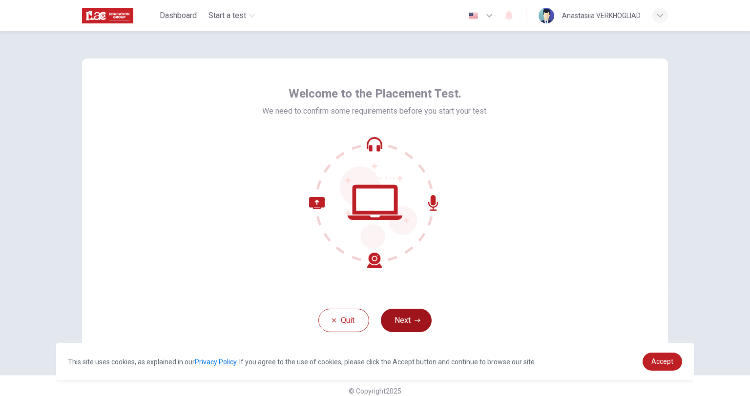
click at [402, 322] on button "Next" at bounding box center [406, 320] width 51 height 23
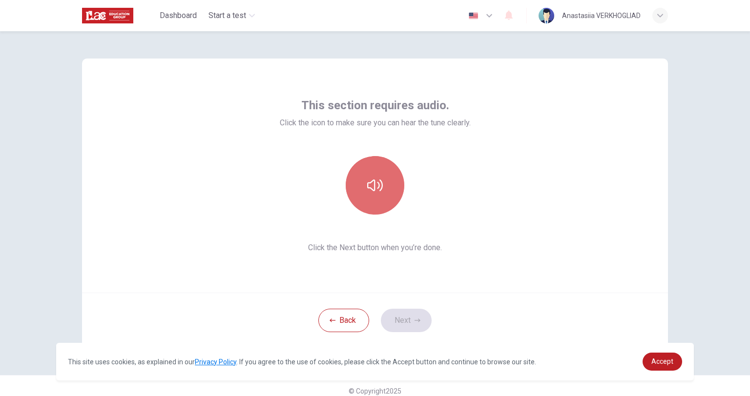
click at [394, 182] on button "button" at bounding box center [375, 185] width 59 height 59
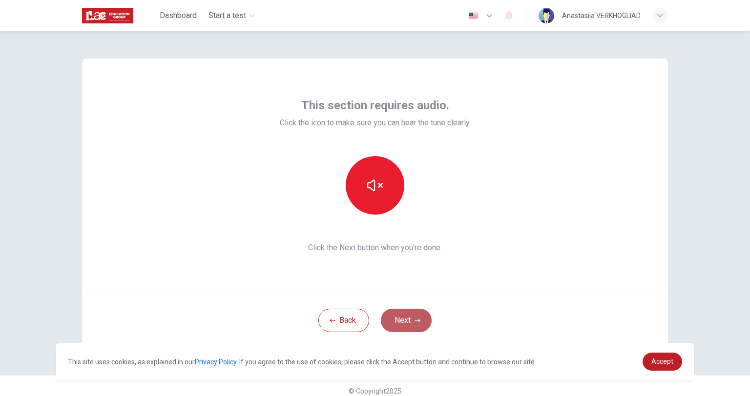
click at [402, 326] on button "Next" at bounding box center [406, 320] width 51 height 23
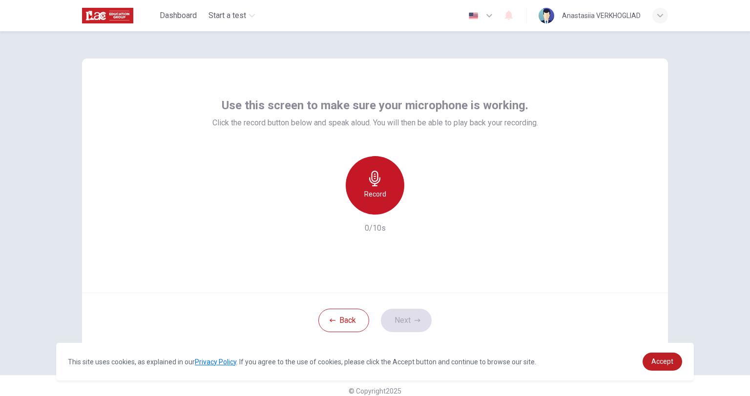
click at [373, 184] on icon "button" at bounding box center [374, 179] width 11 height 16
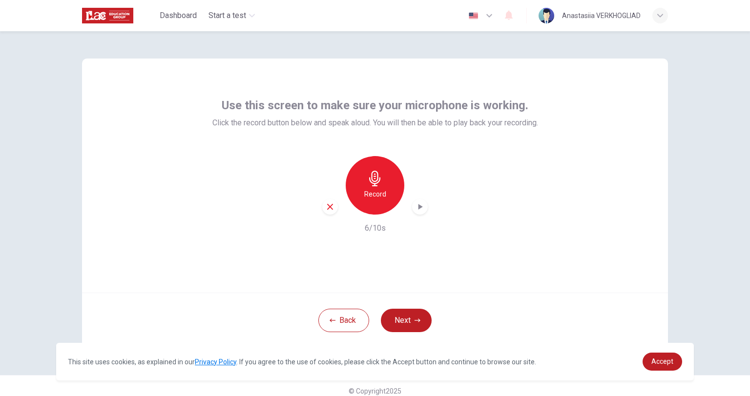
click at [416, 210] on icon "button" at bounding box center [420, 207] width 10 height 10
click at [386, 320] on button "Next" at bounding box center [406, 320] width 51 height 23
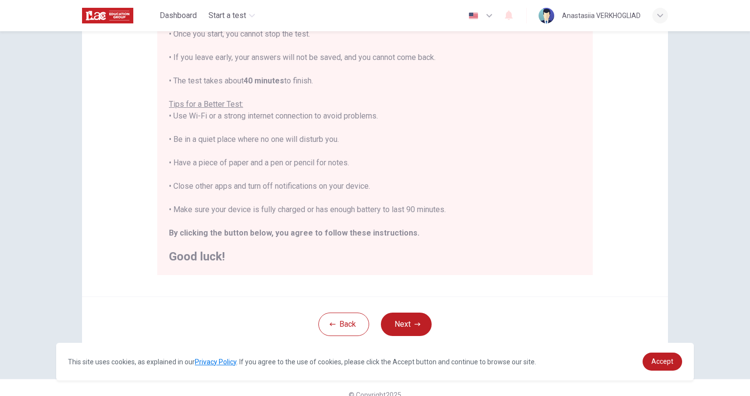
scroll to position [146, 0]
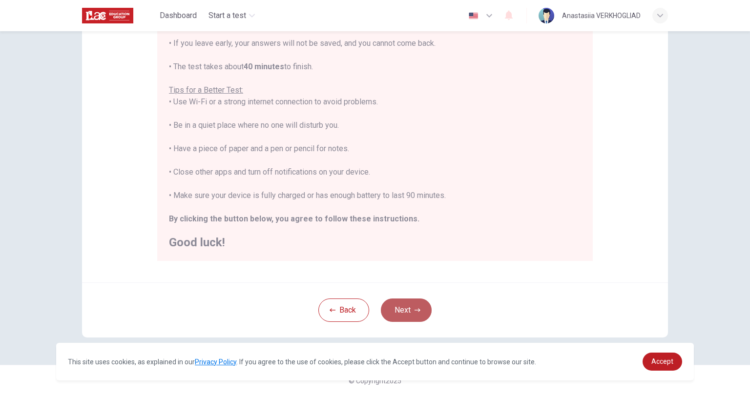
click at [404, 307] on button "Next" at bounding box center [406, 310] width 51 height 23
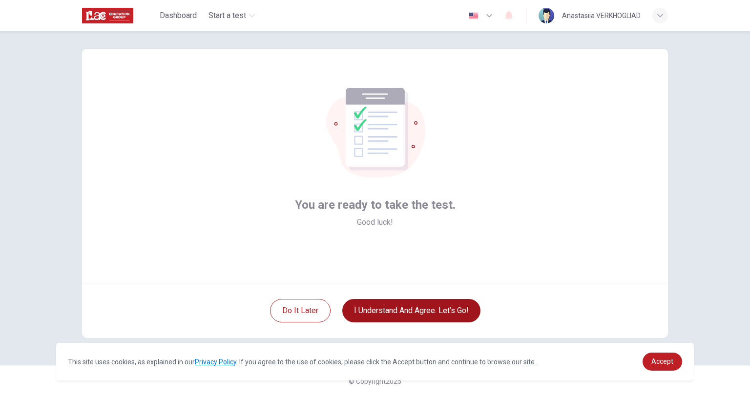
click at [393, 314] on button "I understand and agree. Let’s go!" at bounding box center [411, 310] width 138 height 23
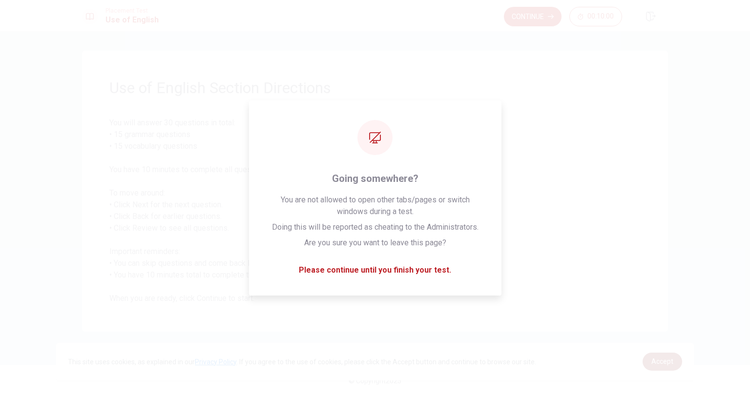
click at [669, 363] on span "Accept" at bounding box center [662, 362] width 22 height 8
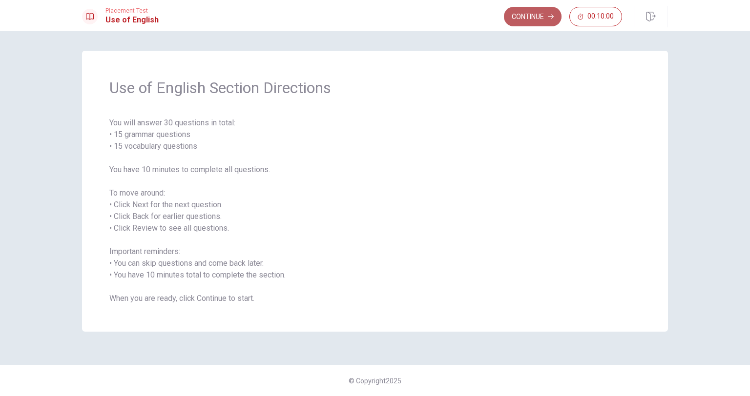
click at [536, 16] on button "Continue" at bounding box center [533, 17] width 58 height 20
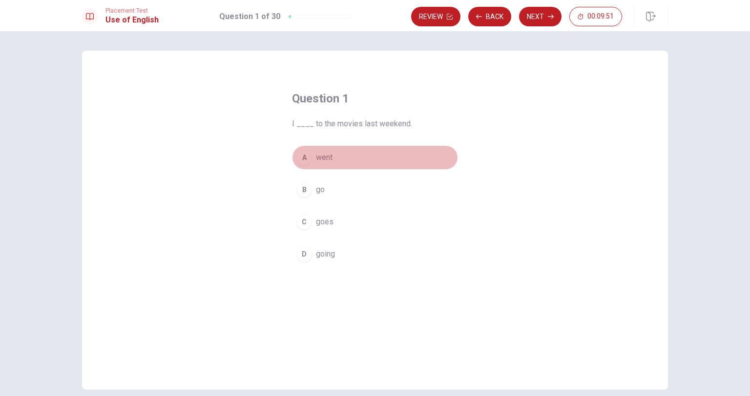
click at [310, 156] on button "A went" at bounding box center [375, 157] width 166 height 24
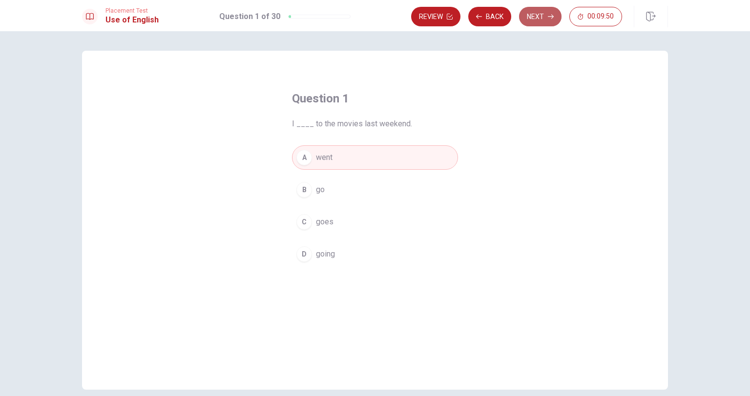
click at [539, 22] on button "Next" at bounding box center [540, 17] width 42 height 20
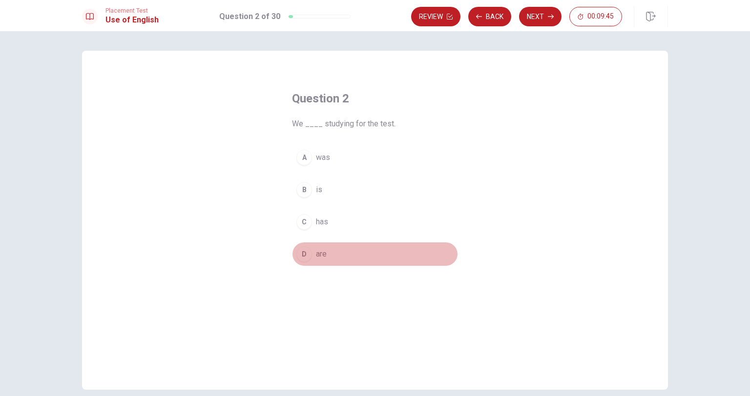
click at [309, 255] on div "D" at bounding box center [304, 255] width 16 height 16
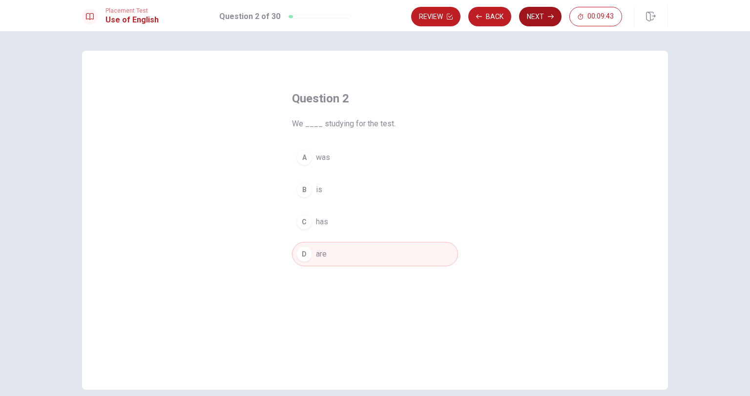
click at [533, 14] on button "Next" at bounding box center [540, 17] width 42 height 20
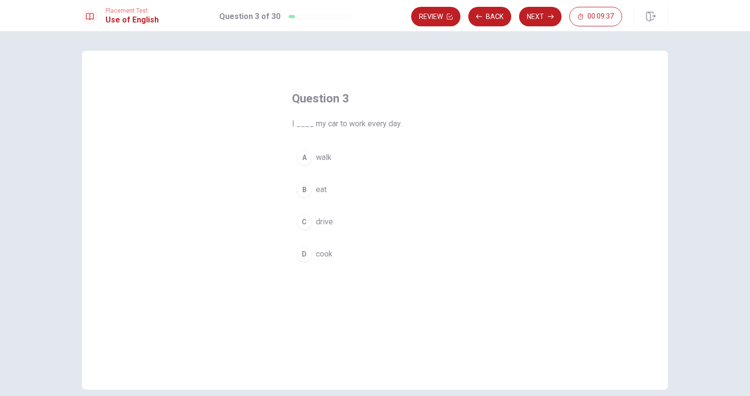
click at [307, 219] on div "C" at bounding box center [304, 222] width 16 height 16
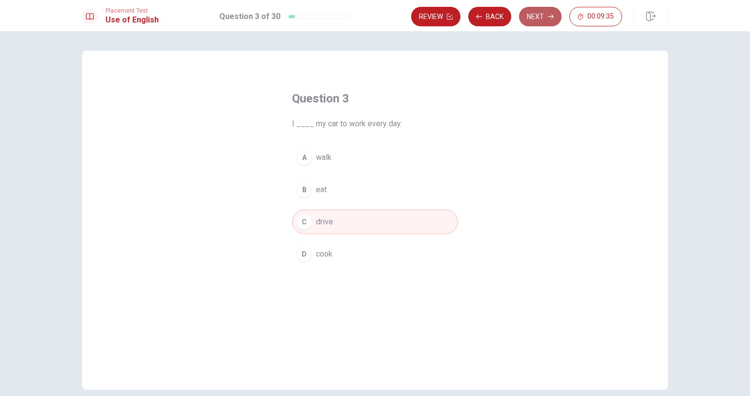
click at [527, 19] on button "Next" at bounding box center [540, 17] width 42 height 20
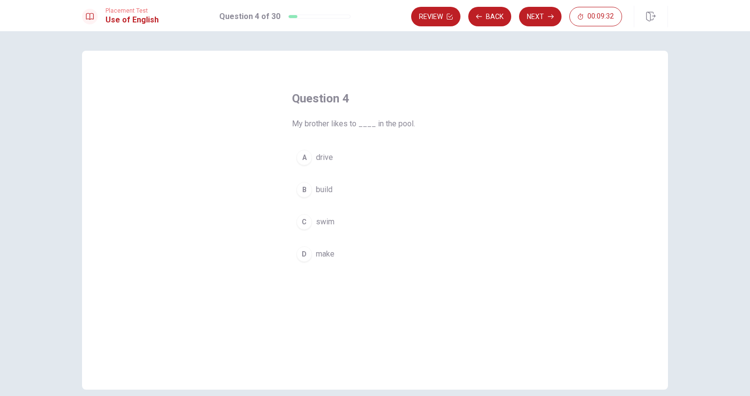
click at [316, 221] on span "swim" at bounding box center [325, 222] width 19 height 12
click at [537, 14] on button "Next" at bounding box center [540, 17] width 42 height 20
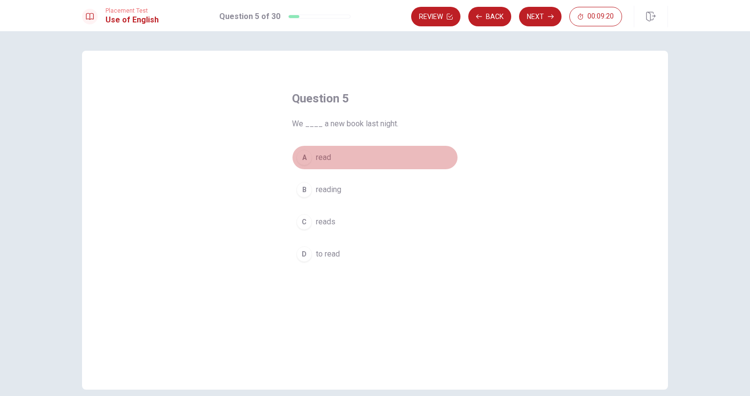
click at [311, 163] on button "A read" at bounding box center [375, 157] width 166 height 24
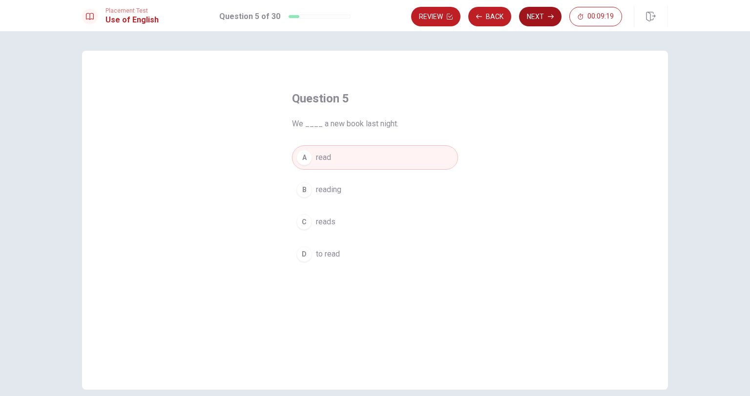
click at [551, 18] on icon "button" at bounding box center [551, 17] width 6 height 6
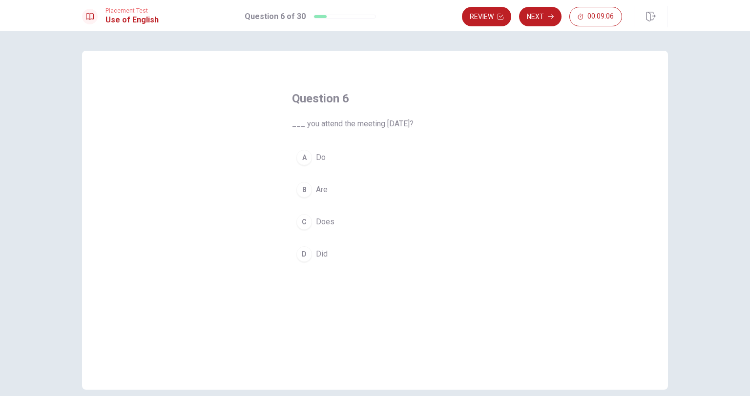
click at [305, 158] on div "A" at bounding box center [304, 158] width 16 height 16
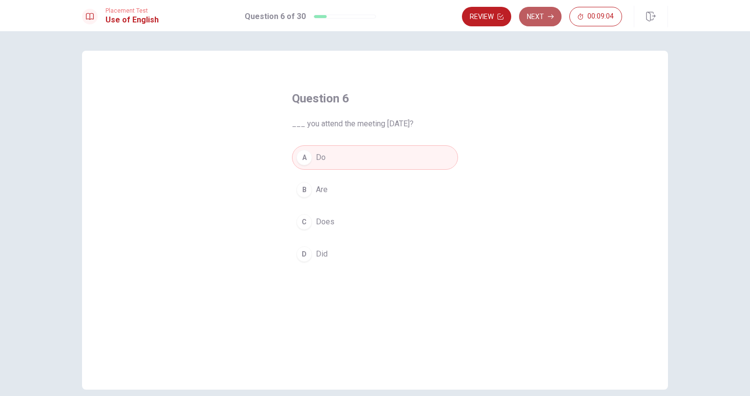
click at [539, 23] on button "Next" at bounding box center [540, 17] width 42 height 20
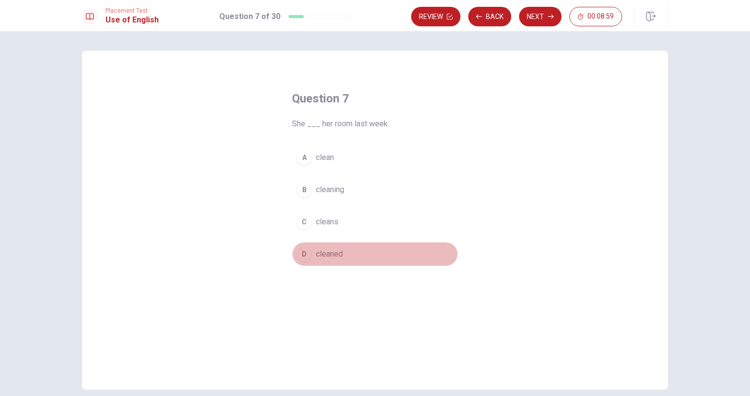
click at [305, 254] on div "D" at bounding box center [304, 255] width 16 height 16
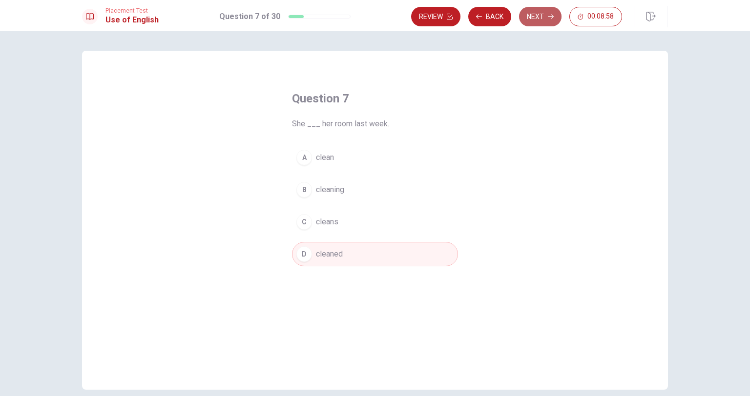
click at [539, 15] on button "Next" at bounding box center [540, 17] width 42 height 20
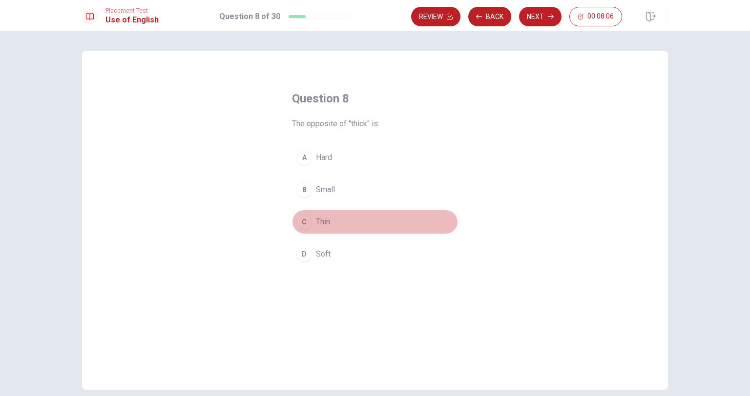
click at [307, 222] on div "C" at bounding box center [304, 222] width 16 height 16
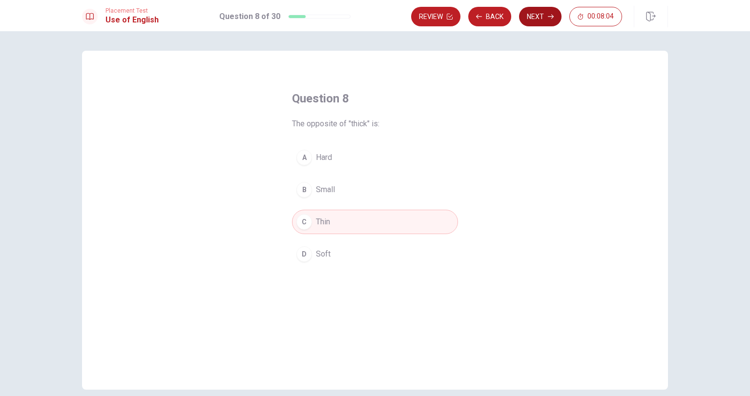
click at [546, 13] on button "Next" at bounding box center [540, 17] width 42 height 20
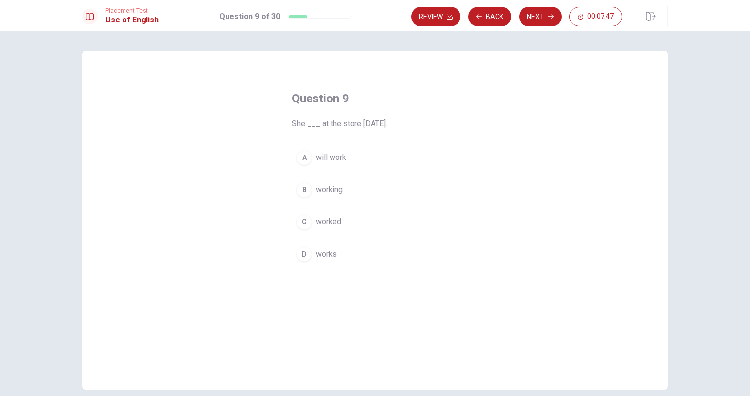
click at [307, 223] on div "C" at bounding box center [304, 222] width 16 height 16
click at [539, 16] on button "Next" at bounding box center [540, 17] width 42 height 20
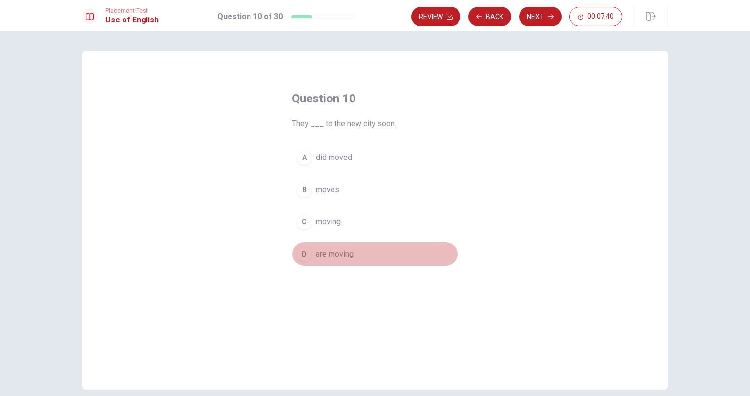
click at [331, 250] on span "are moving" at bounding box center [335, 255] width 38 height 12
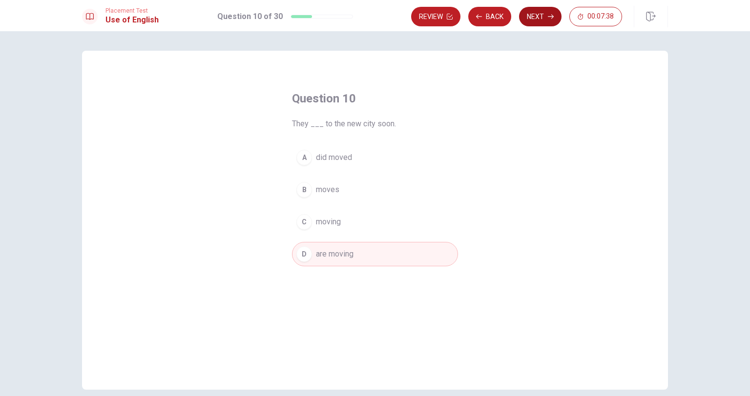
click at [535, 11] on button "Next" at bounding box center [540, 17] width 42 height 20
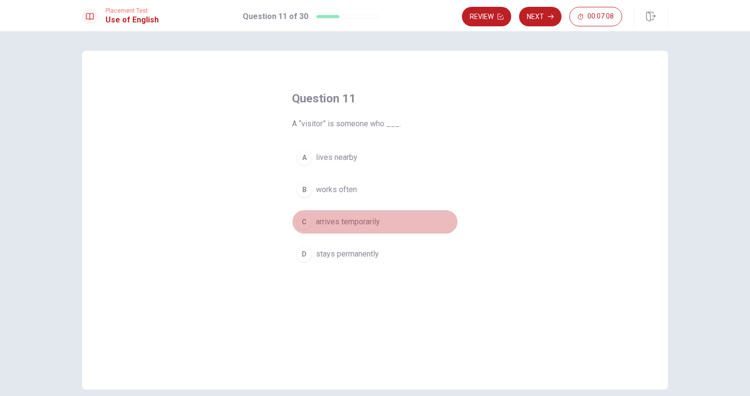
click at [316, 223] on span "arrives temporarily" at bounding box center [348, 222] width 64 height 12
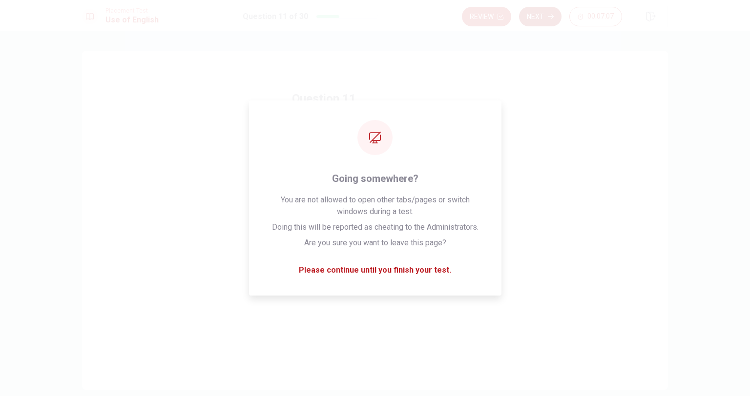
click at [544, 12] on button "Next" at bounding box center [540, 17] width 42 height 20
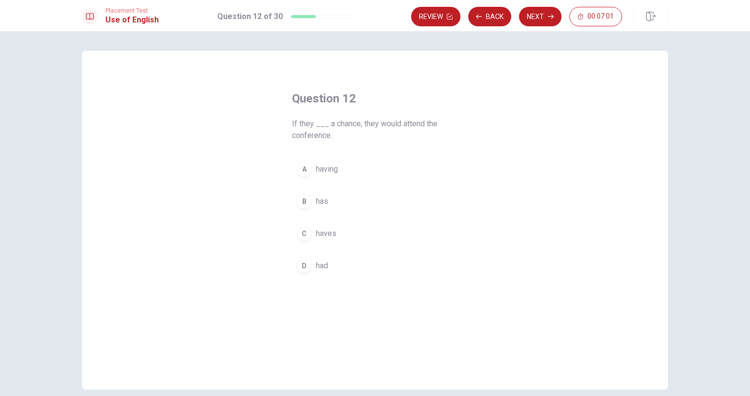
click at [308, 267] on div "D" at bounding box center [304, 266] width 16 height 16
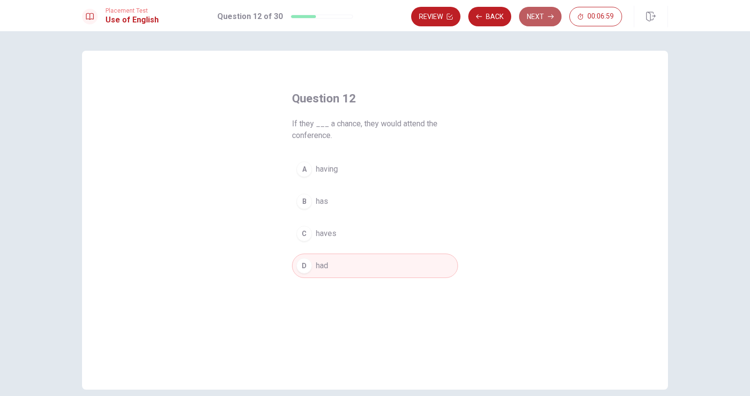
click at [537, 20] on button "Next" at bounding box center [540, 17] width 42 height 20
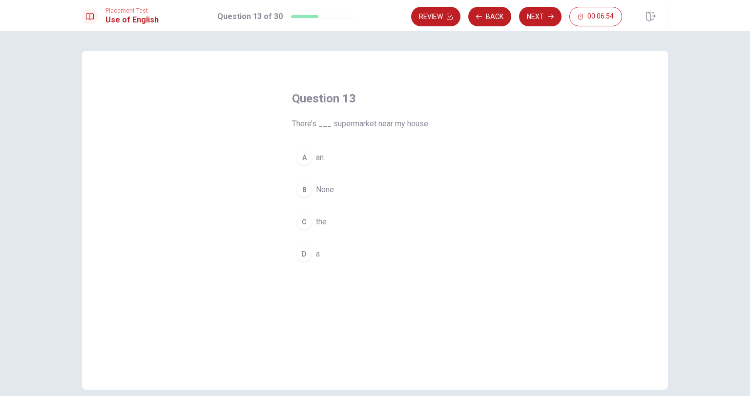
click at [303, 258] on div "D" at bounding box center [304, 255] width 16 height 16
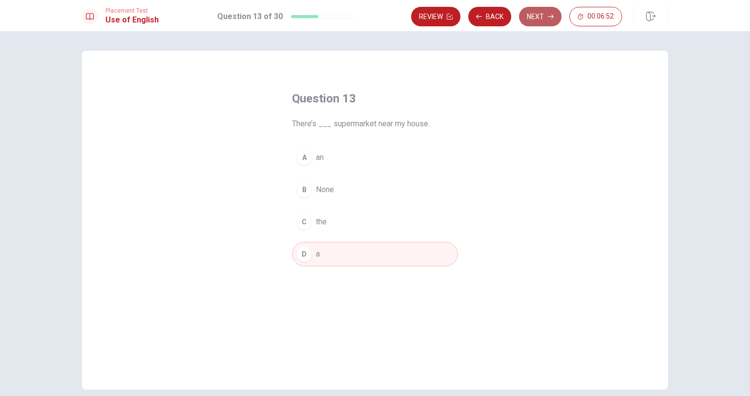
click at [549, 8] on button "Next" at bounding box center [540, 17] width 42 height 20
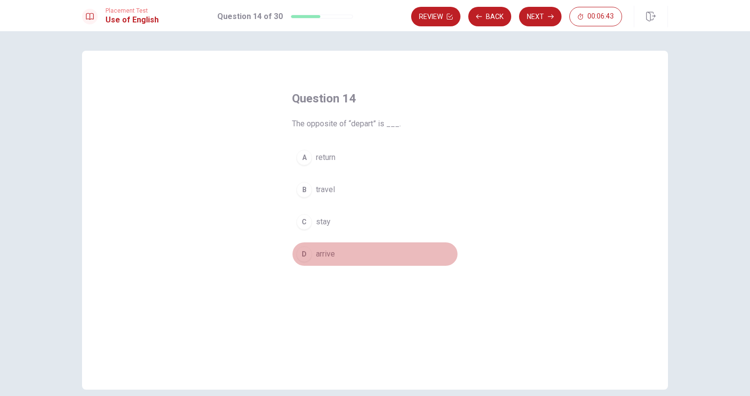
click at [312, 253] on button "D arrive" at bounding box center [375, 254] width 166 height 24
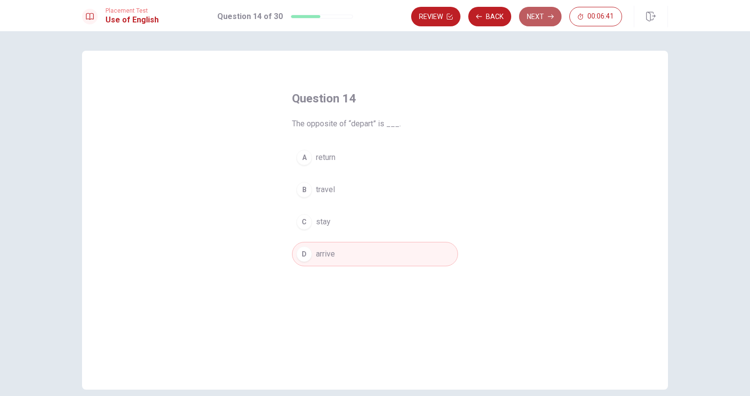
click at [544, 20] on button "Next" at bounding box center [540, 17] width 42 height 20
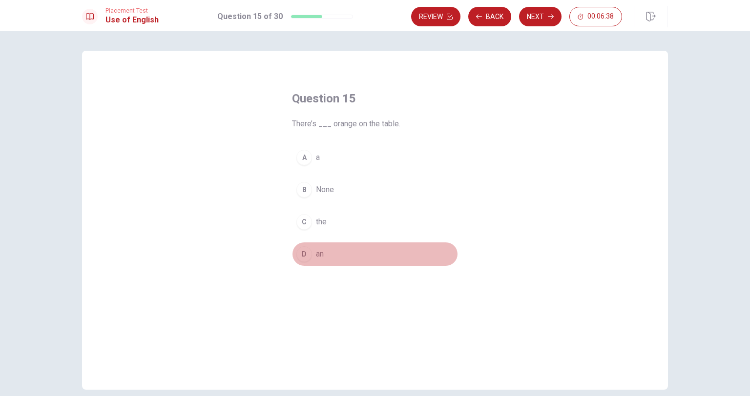
click at [307, 255] on div "D" at bounding box center [304, 255] width 16 height 16
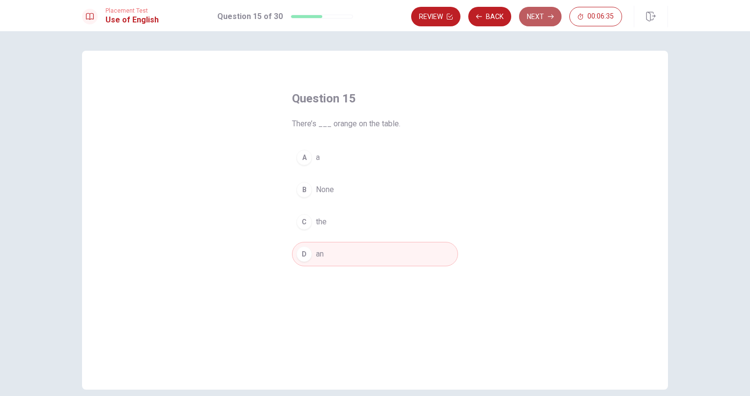
click at [540, 17] on button "Next" at bounding box center [540, 17] width 42 height 20
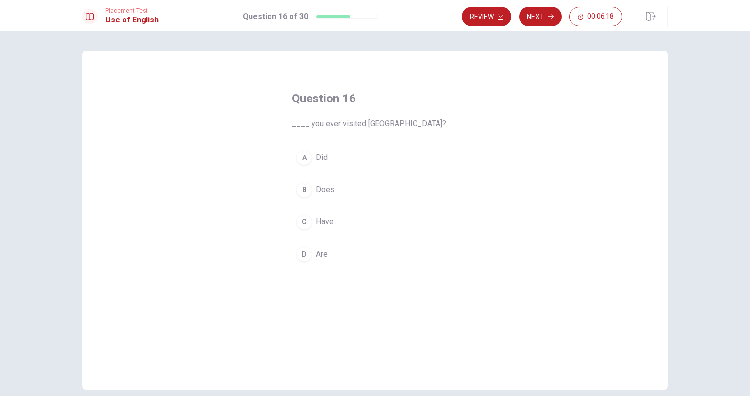
click at [309, 218] on button "C Have" at bounding box center [375, 222] width 166 height 24
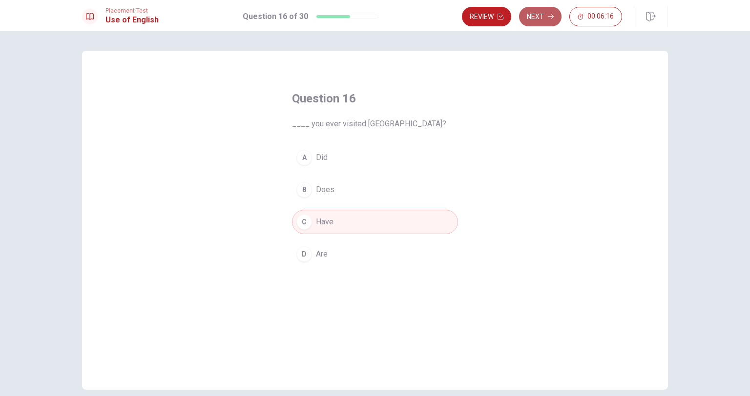
click at [535, 14] on button "Next" at bounding box center [540, 17] width 42 height 20
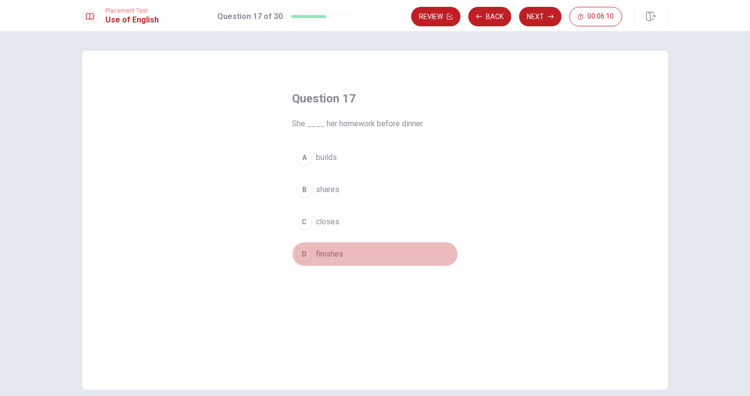
click at [334, 255] on span "finishes" at bounding box center [329, 255] width 27 height 12
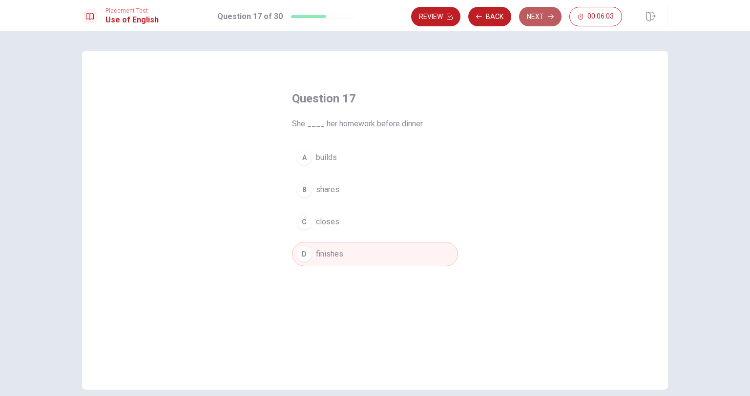
click at [543, 23] on button "Next" at bounding box center [540, 17] width 42 height 20
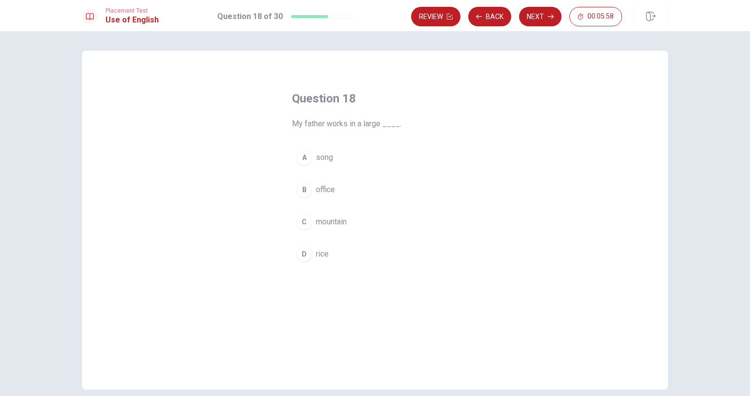
click at [328, 192] on span "office" at bounding box center [325, 190] width 19 height 12
click at [549, 8] on button "Next" at bounding box center [540, 17] width 42 height 20
click at [310, 158] on button "A on" at bounding box center [375, 157] width 166 height 24
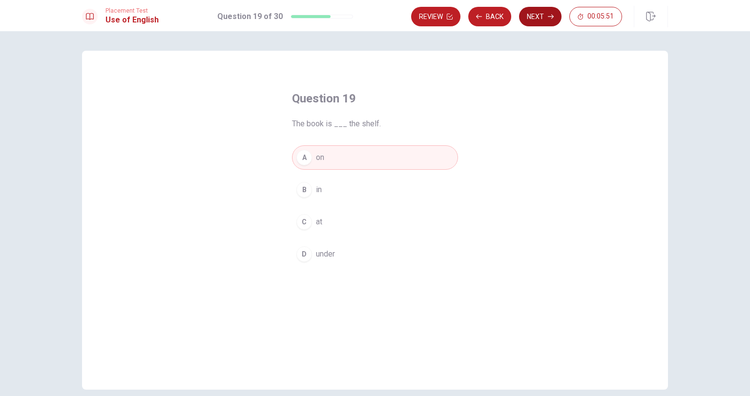
click at [534, 17] on button "Next" at bounding box center [540, 17] width 42 height 20
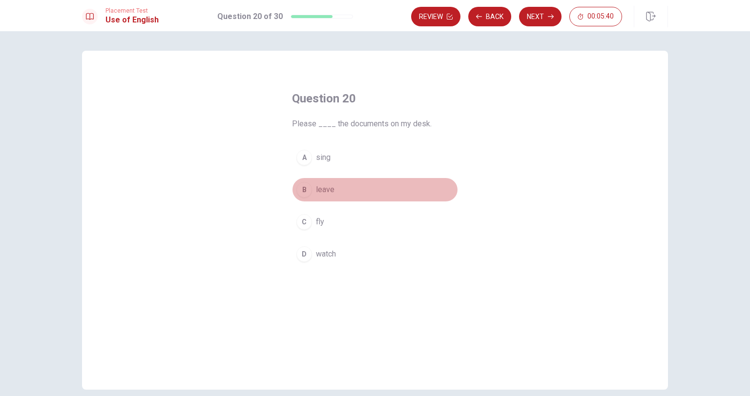
click at [316, 190] on span "leave" at bounding box center [325, 190] width 19 height 12
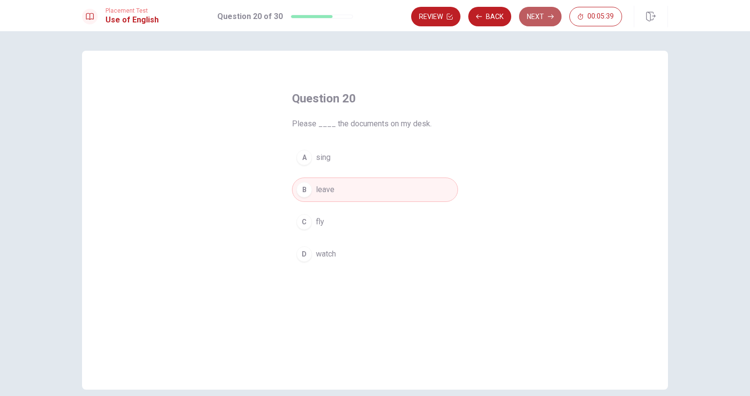
click at [539, 21] on button "Next" at bounding box center [540, 17] width 42 height 20
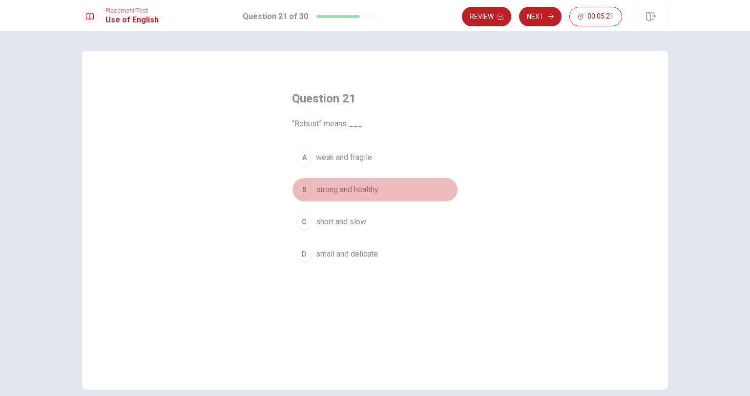
click at [344, 193] on span "strong and healthy" at bounding box center [347, 190] width 62 height 12
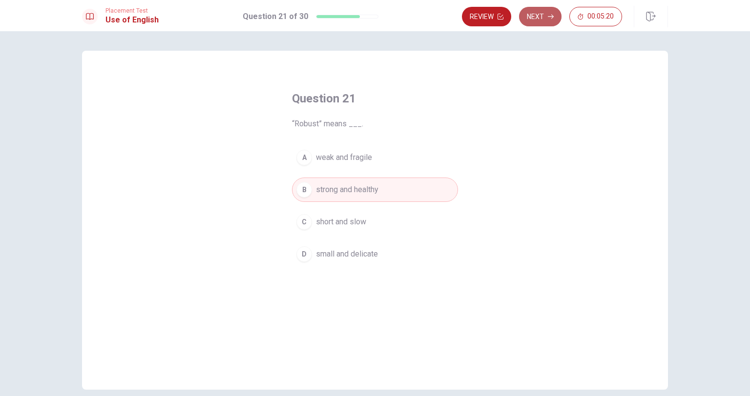
click at [543, 25] on button "Next" at bounding box center [540, 17] width 42 height 20
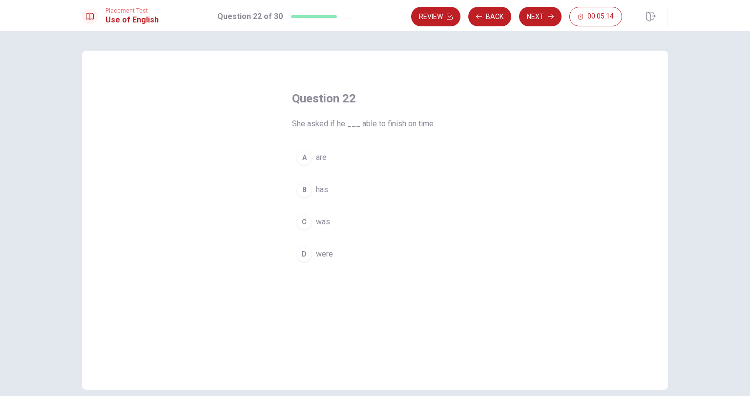
click at [318, 191] on span "has" at bounding box center [322, 190] width 12 height 12
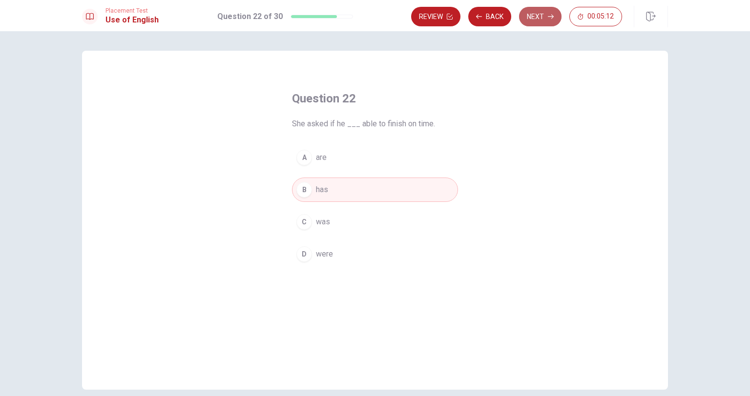
click at [541, 16] on button "Next" at bounding box center [540, 17] width 42 height 20
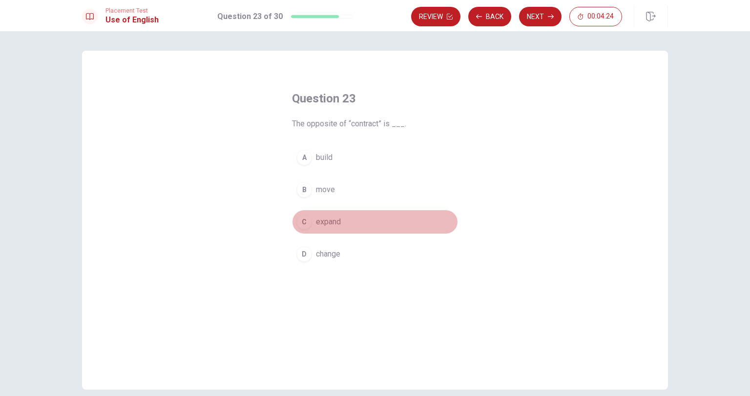
click at [322, 224] on span "expand" at bounding box center [328, 222] width 25 height 12
click at [340, 218] on button "C expand" at bounding box center [375, 222] width 166 height 24
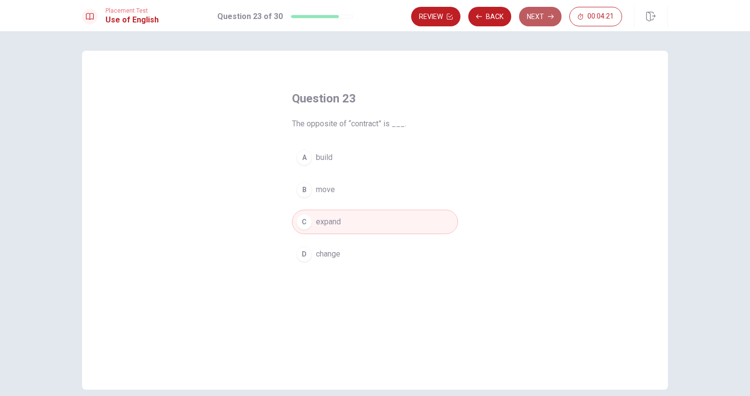
click at [551, 25] on button "Next" at bounding box center [540, 17] width 42 height 20
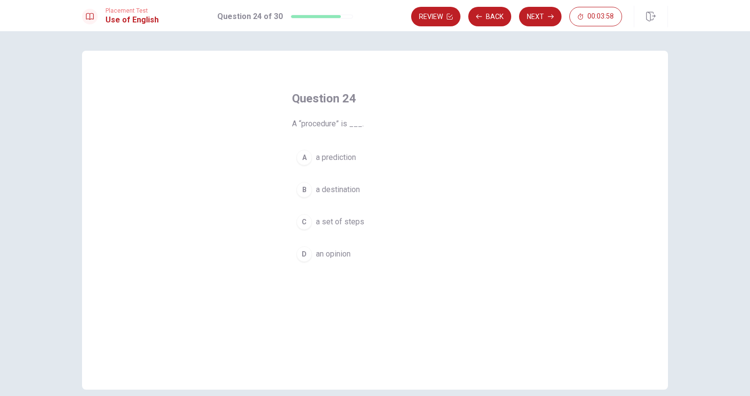
click at [335, 222] on span "a set of steps" at bounding box center [340, 222] width 48 height 12
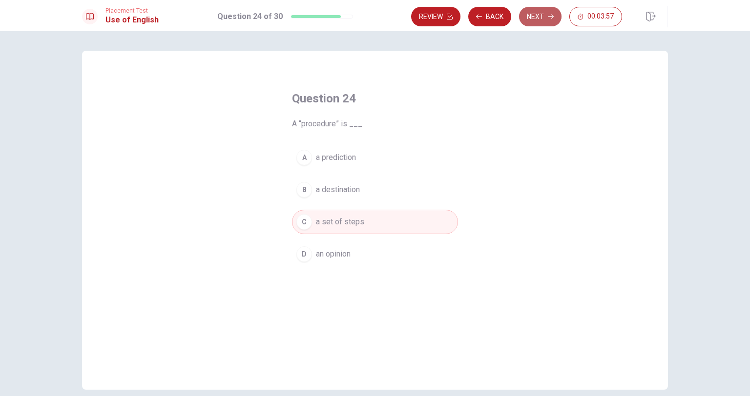
click at [533, 21] on button "Next" at bounding box center [540, 17] width 42 height 20
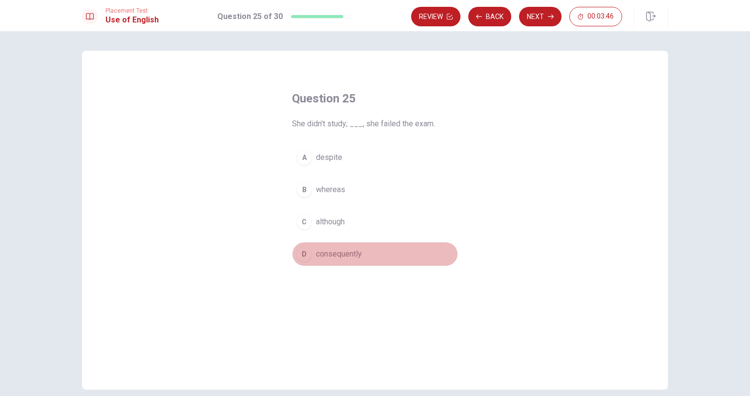
click at [334, 257] on span "consequently" at bounding box center [339, 255] width 46 height 12
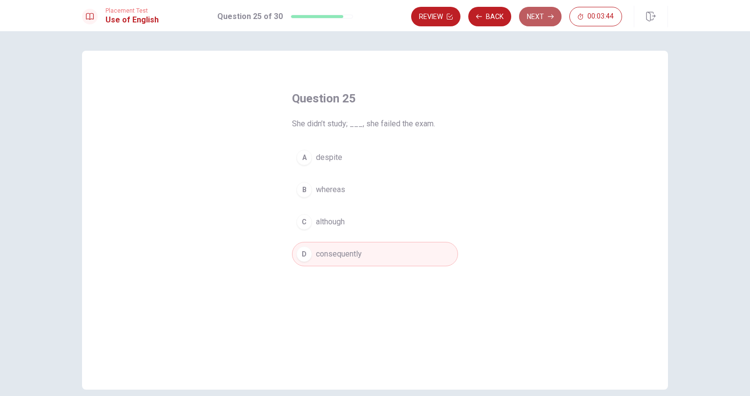
click at [543, 21] on button "Next" at bounding box center [540, 17] width 42 height 20
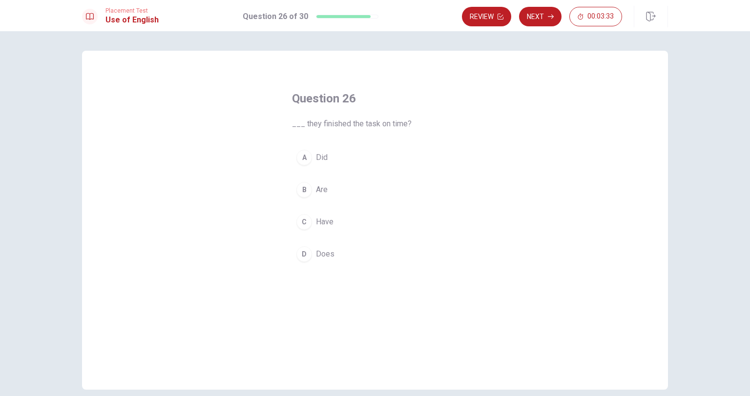
click at [316, 225] on span "Have" at bounding box center [325, 222] width 18 height 12
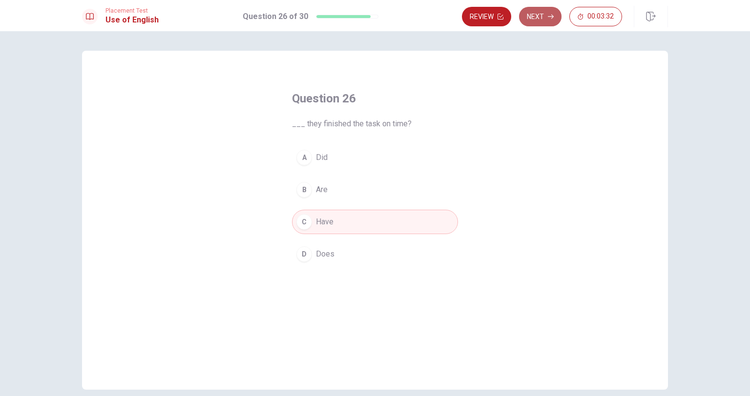
click at [556, 13] on button "Next" at bounding box center [540, 17] width 42 height 20
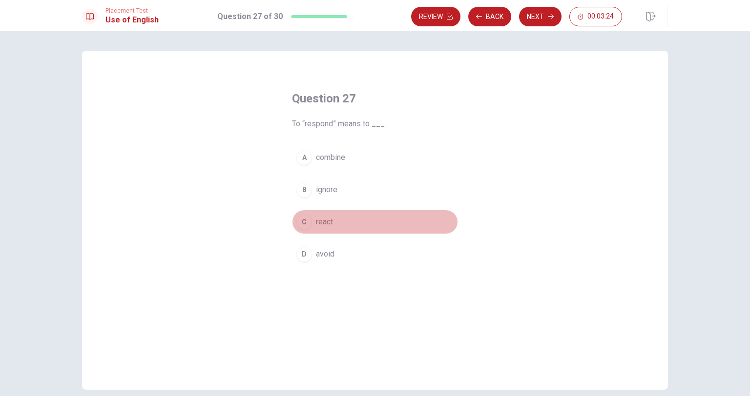
click at [324, 223] on span "react" at bounding box center [324, 222] width 17 height 12
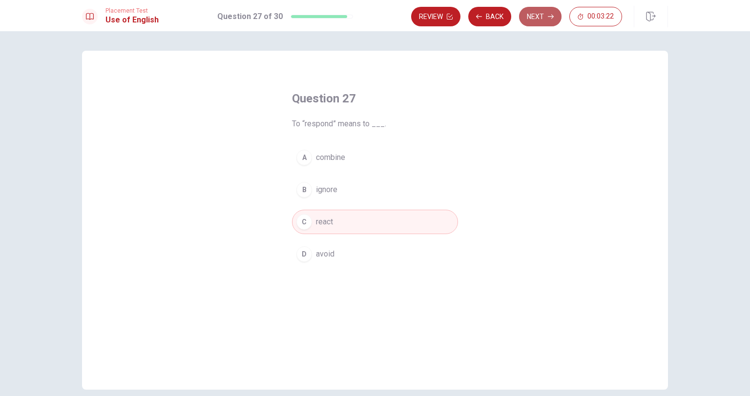
click at [547, 20] on button "Next" at bounding box center [540, 17] width 42 height 20
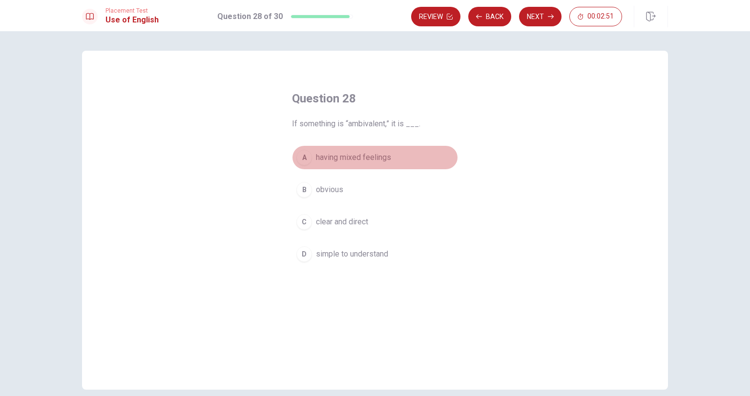
click at [365, 161] on span "having mixed feelings" at bounding box center [353, 158] width 75 height 12
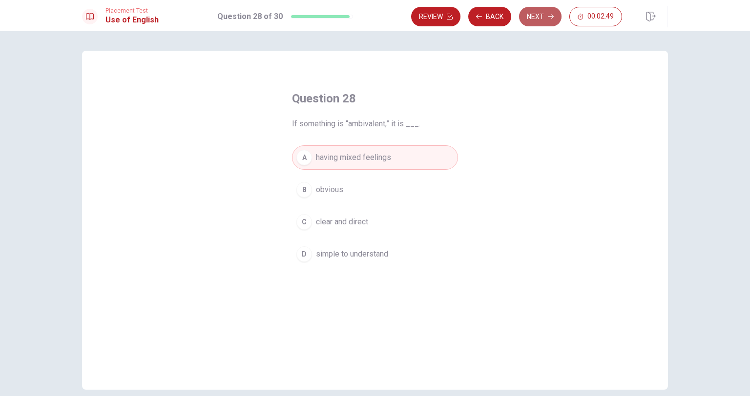
click at [549, 21] on button "Next" at bounding box center [540, 17] width 42 height 20
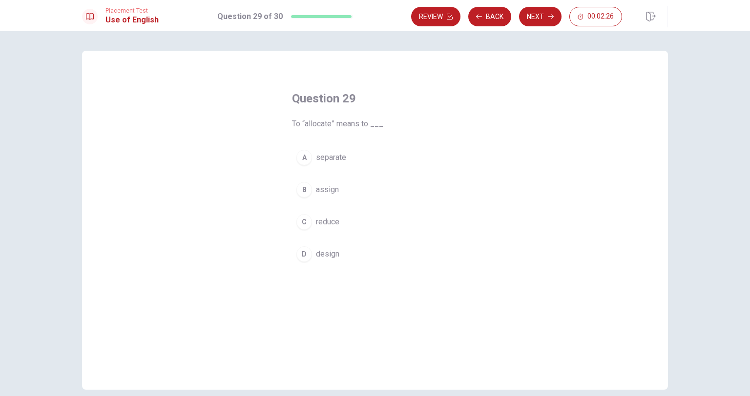
click at [341, 161] on span "separate" at bounding box center [331, 158] width 30 height 12
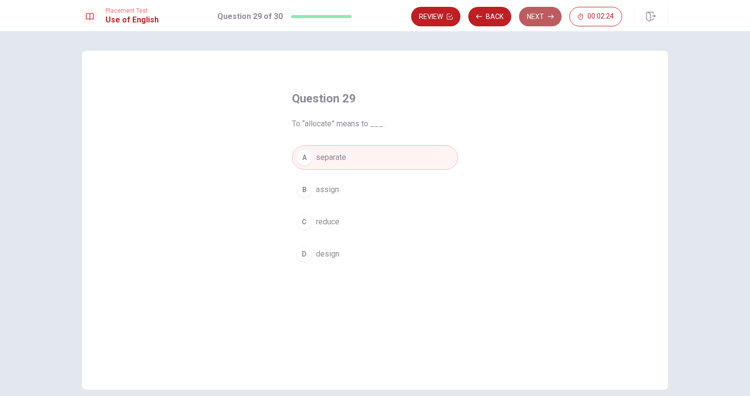
click at [549, 19] on icon "button" at bounding box center [551, 17] width 6 height 6
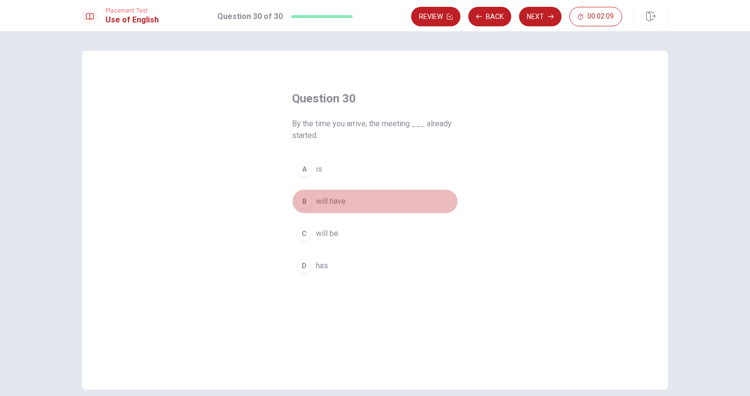
click at [319, 207] on span "will have" at bounding box center [331, 202] width 30 height 12
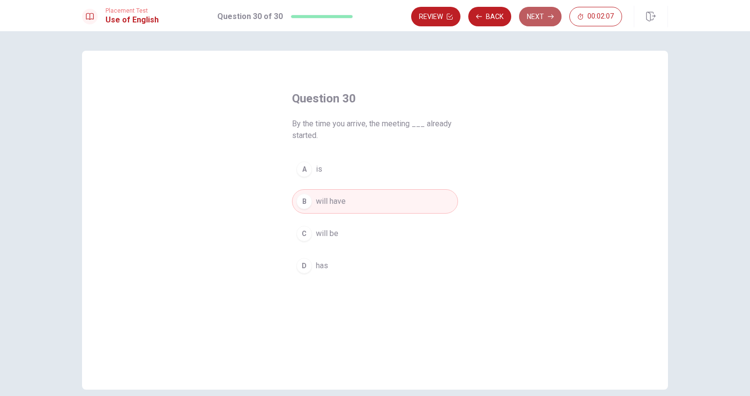
click at [539, 20] on button "Next" at bounding box center [540, 17] width 42 height 20
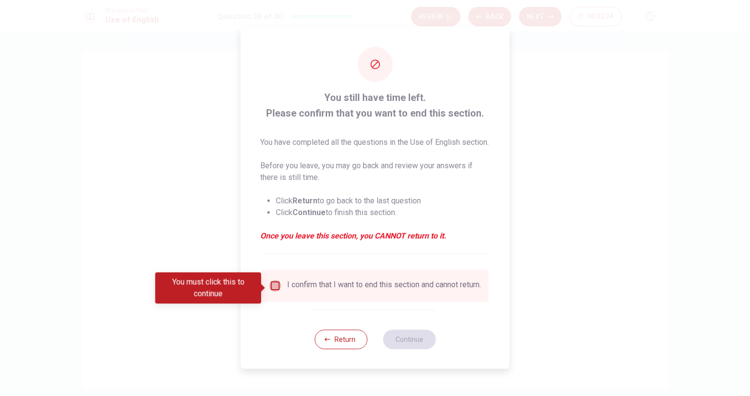
click at [277, 291] on input "You must click this to continue" at bounding box center [275, 286] width 12 height 12
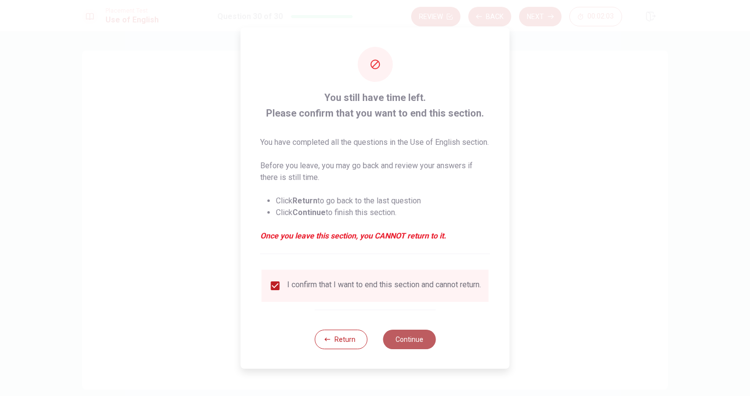
click at [418, 350] on button "Continue" at bounding box center [409, 340] width 53 height 20
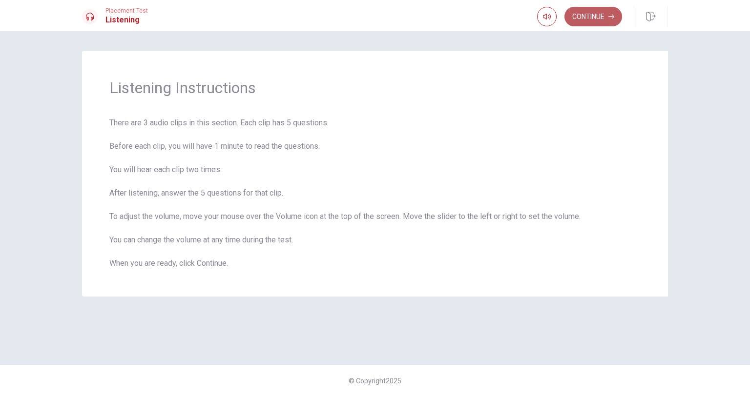
click at [598, 16] on button "Continue" at bounding box center [593, 17] width 58 height 20
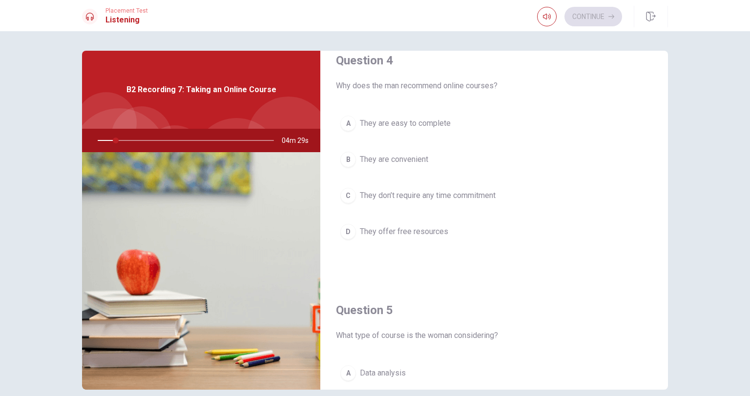
scroll to position [906, 0]
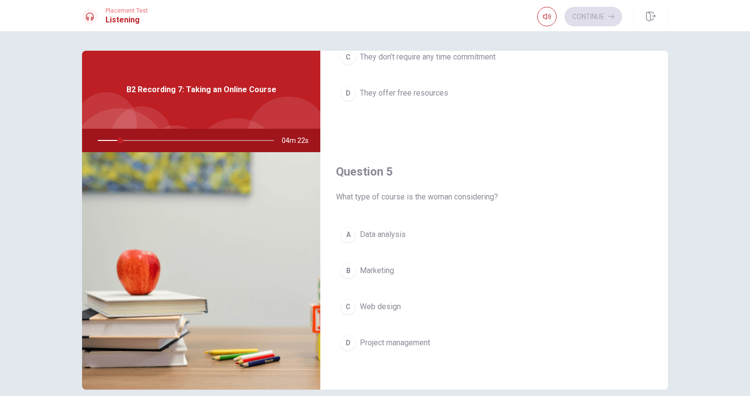
drag, startPoint x: 119, startPoint y: 138, endPoint x: 195, endPoint y: 144, distance: 76.8
click at [195, 144] on div at bounding box center [184, 140] width 196 height 23
click at [340, 231] on div "A" at bounding box center [348, 235] width 16 height 16
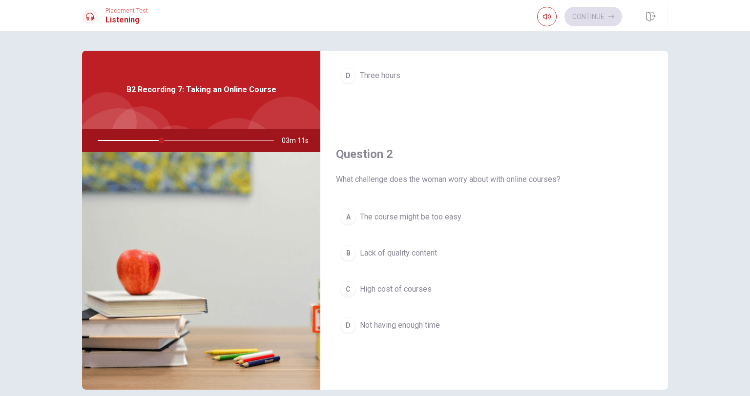
scroll to position [174, 0]
click at [421, 327] on span "Not having enough time" at bounding box center [400, 326] width 80 height 12
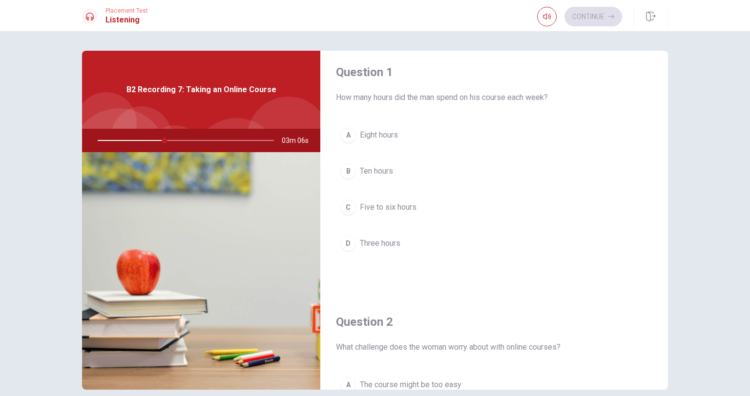
scroll to position [0, 0]
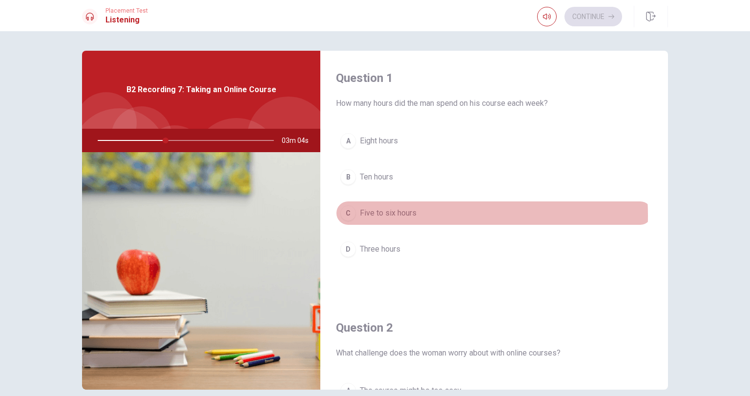
click at [401, 215] on span "Five to six hours" at bounding box center [388, 213] width 57 height 12
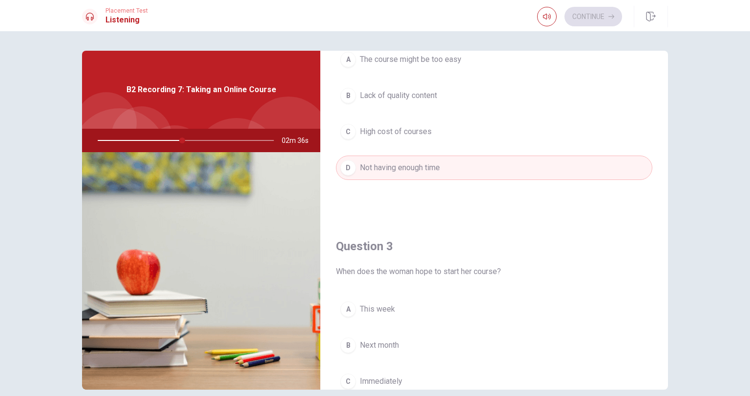
scroll to position [527, 0]
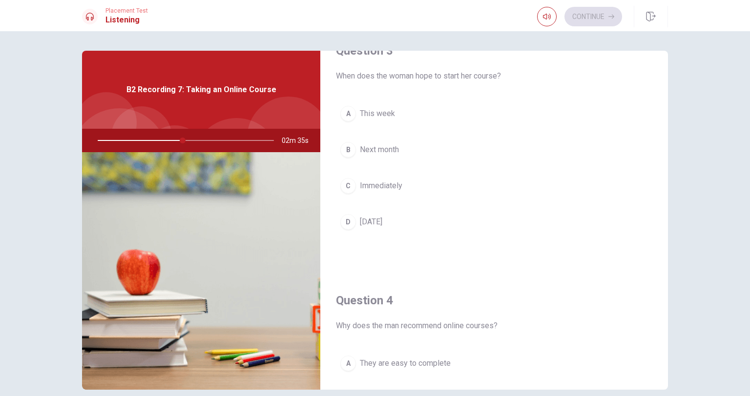
click at [392, 146] on span "Next month" at bounding box center [379, 150] width 39 height 12
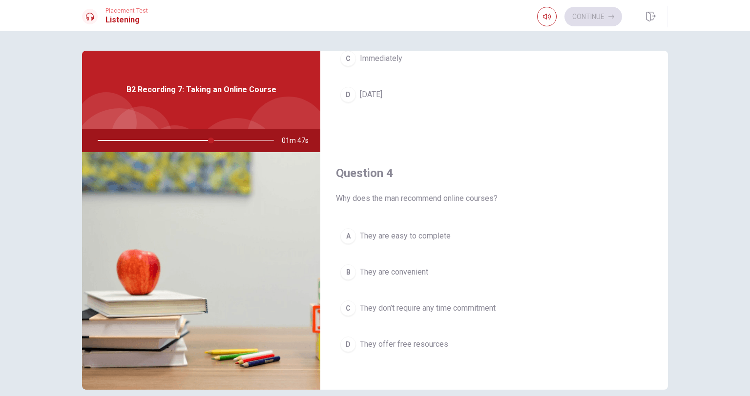
scroll to position [655, 0]
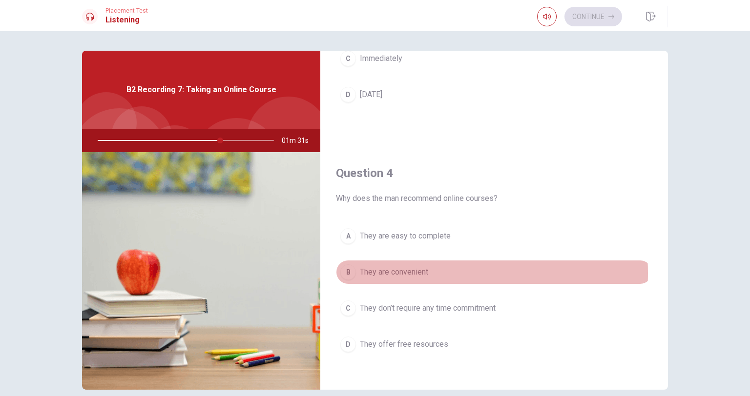
click at [413, 270] on span "They are convenient" at bounding box center [394, 273] width 68 height 12
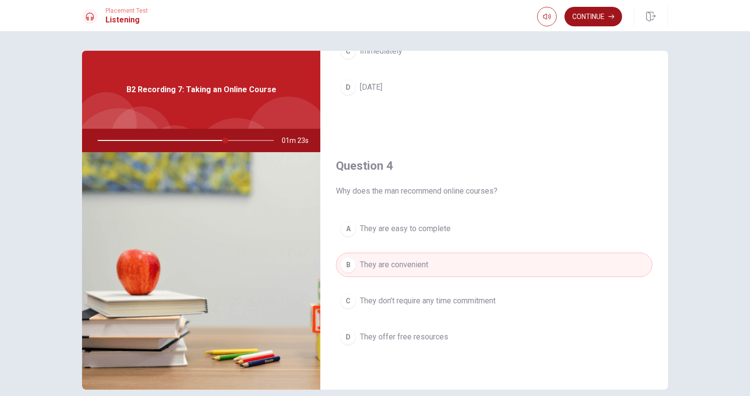
scroll to position [664, 0]
click at [584, 24] on button "Continue" at bounding box center [593, 17] width 58 height 20
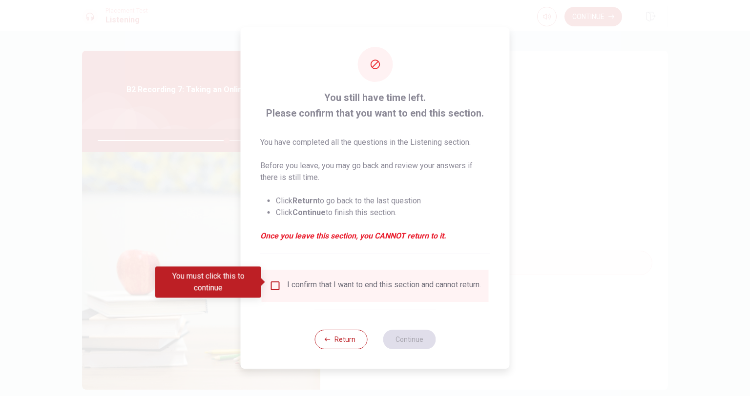
click at [277, 280] on input "You must click this to continue" at bounding box center [275, 286] width 12 height 12
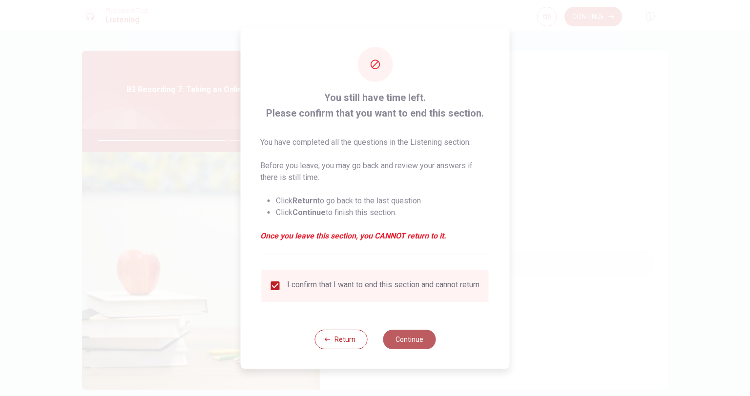
click at [409, 342] on button "Continue" at bounding box center [409, 340] width 53 height 20
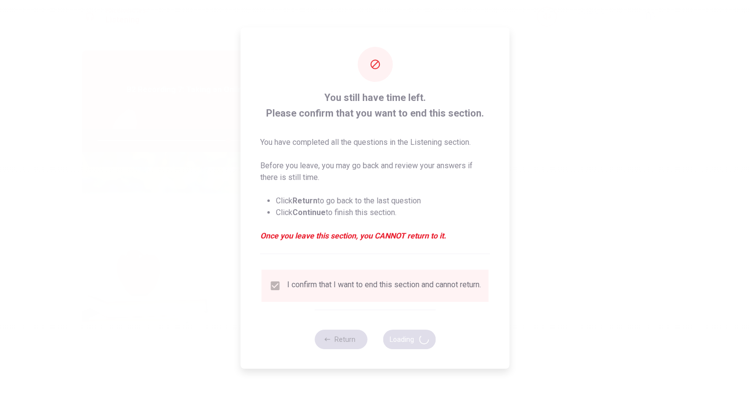
type input "75"
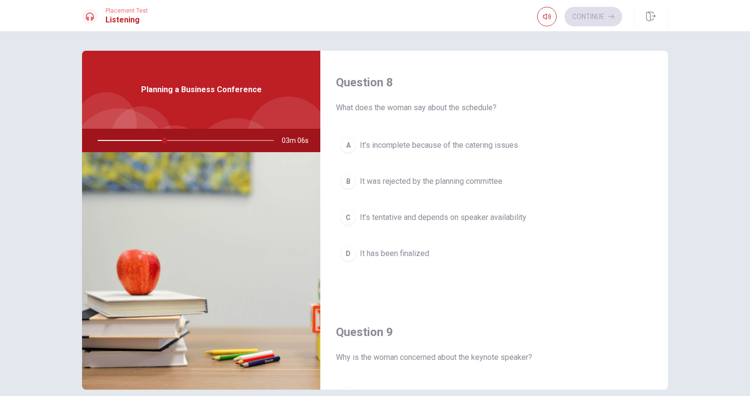
scroll to position [496, 0]
click at [439, 218] on span "It’s tentative and depends on speaker availability" at bounding box center [443, 217] width 166 height 12
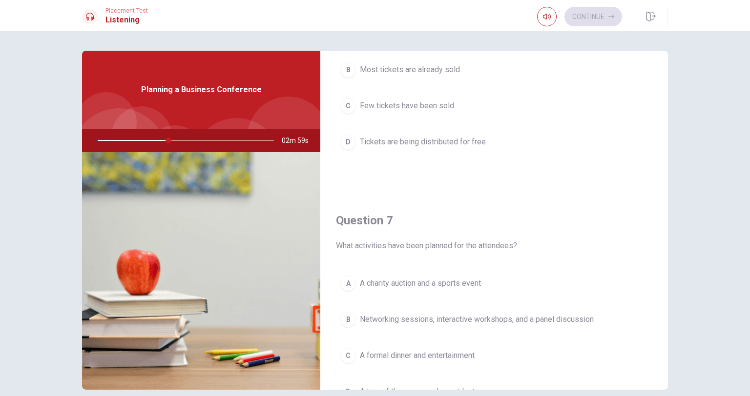
scroll to position [0, 0]
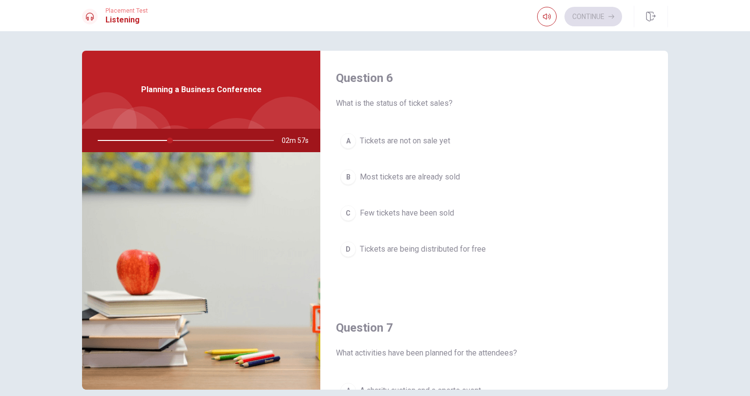
click at [422, 176] on span "Most tickets are already sold" at bounding box center [410, 177] width 100 height 12
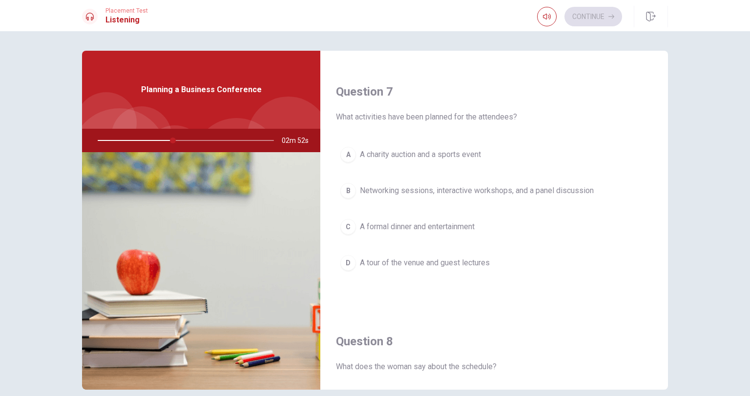
scroll to position [236, 0]
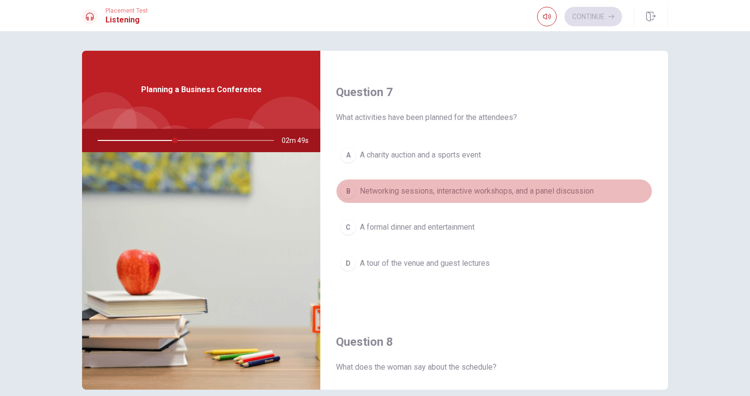
click at [517, 195] on span "Networking sessions, interactive workshops, and a panel discussion" at bounding box center [477, 192] width 234 height 12
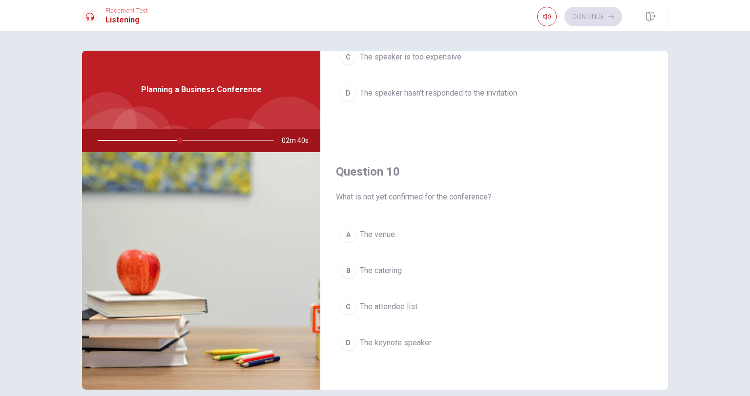
scroll to position [44, 0]
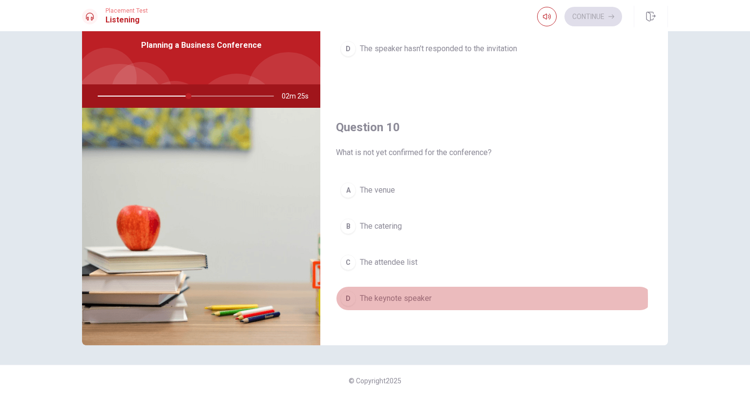
click at [412, 295] on span "The keynote speaker" at bounding box center [396, 299] width 72 height 12
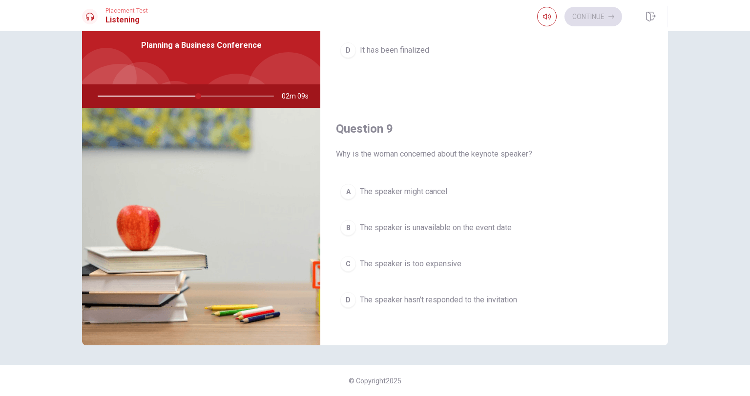
scroll to position [654, 0]
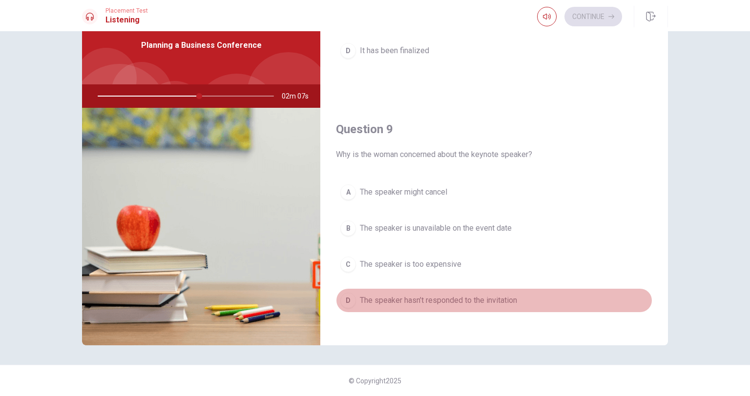
click at [504, 295] on span "The speaker hasn’t responded to the invitation" at bounding box center [438, 301] width 157 height 12
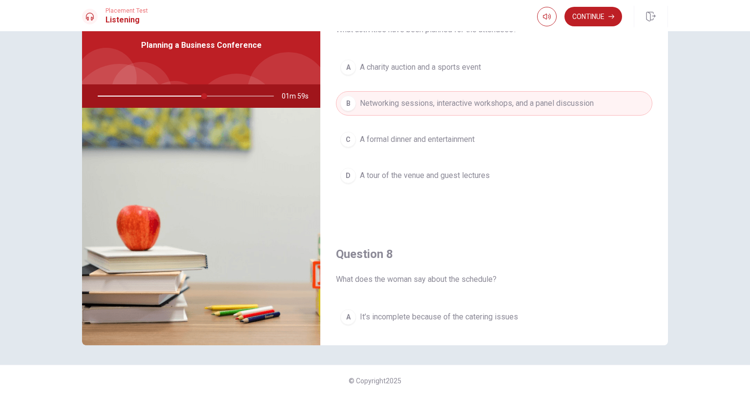
scroll to position [523, 0]
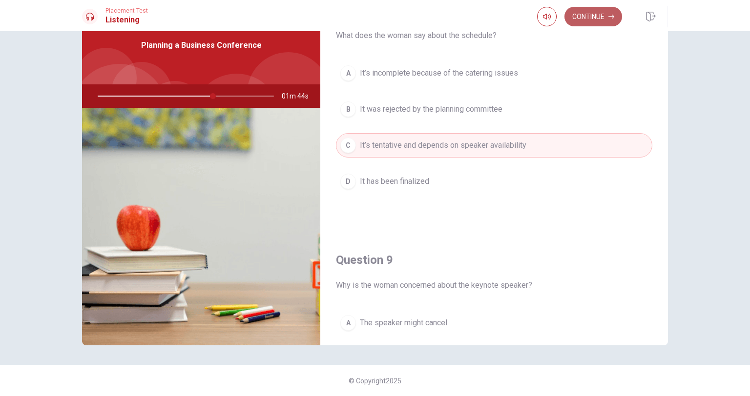
click at [598, 15] on button "Continue" at bounding box center [593, 17] width 58 height 20
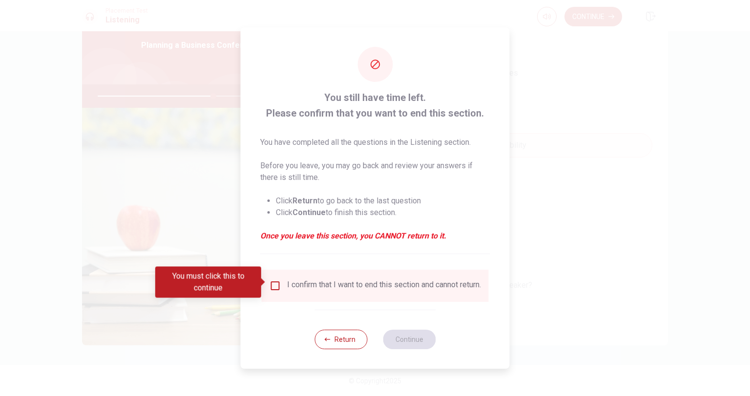
click at [362, 264] on div "You still have time left. Please confirm that you want to end this section. You…" at bounding box center [375, 198] width 269 height 342
click at [360, 280] on div "I confirm that I want to end this section and cannot return." at bounding box center [384, 286] width 194 height 12
click at [274, 280] on input "You must click this to continue" at bounding box center [275, 286] width 12 height 12
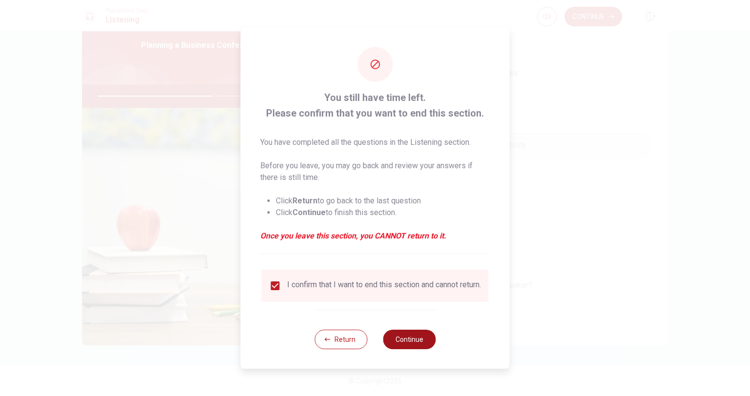
click at [404, 345] on button "Continue" at bounding box center [409, 340] width 53 height 20
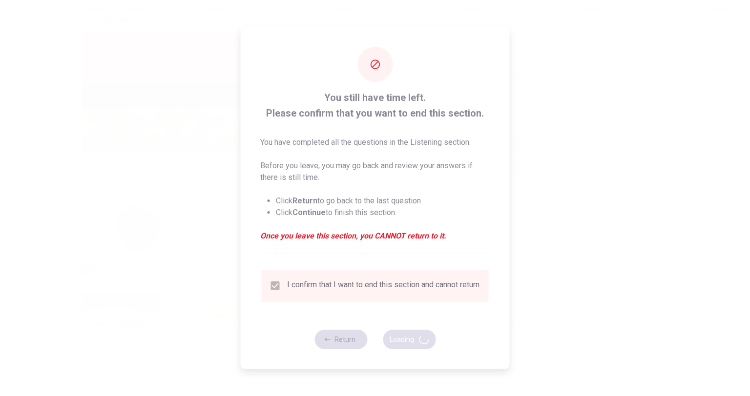
type input "67"
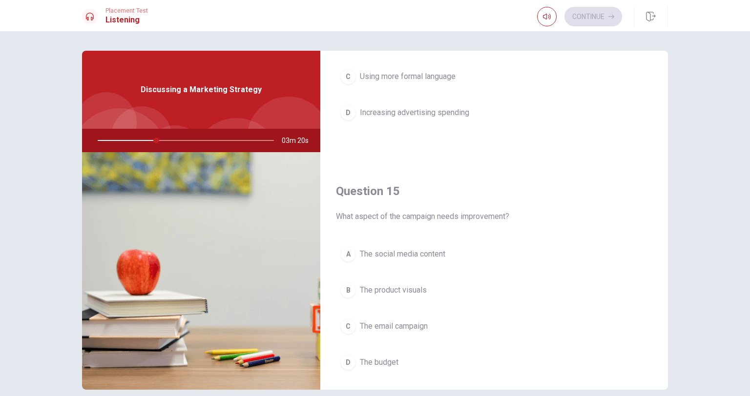
scroll to position [906, 0]
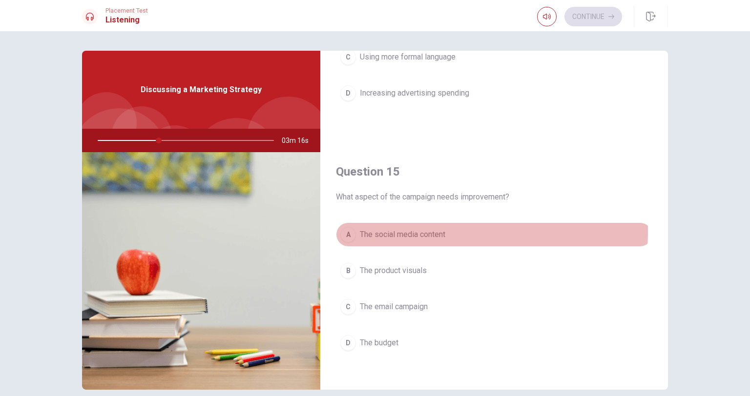
click at [386, 229] on span "The social media content" at bounding box center [402, 235] width 85 height 12
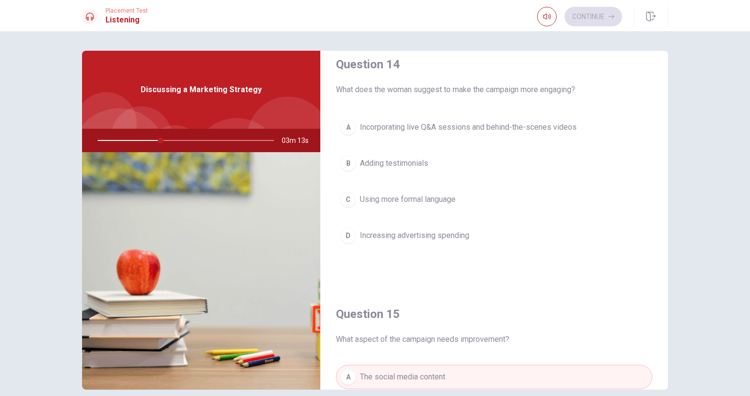
scroll to position [763, 0]
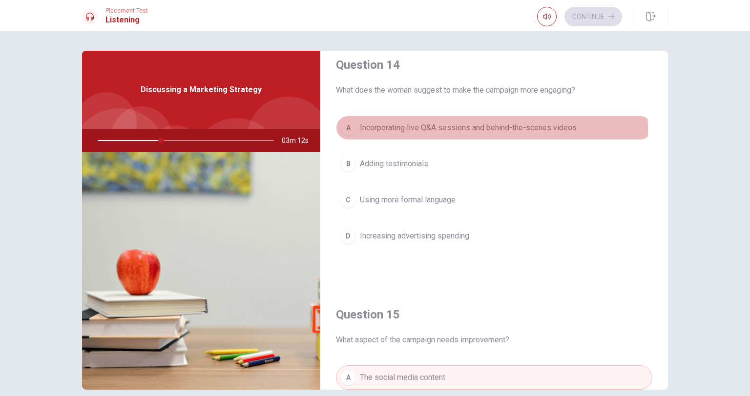
click at [434, 128] on span "Incorporating live Q&A sessions and behind-the-scenes videos" at bounding box center [468, 128] width 217 height 12
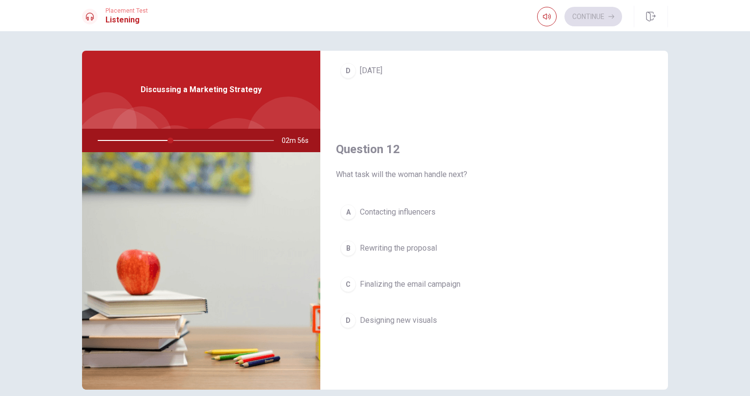
scroll to position [181, 0]
click at [413, 210] on span "Contacting influencers" at bounding box center [398, 211] width 76 height 12
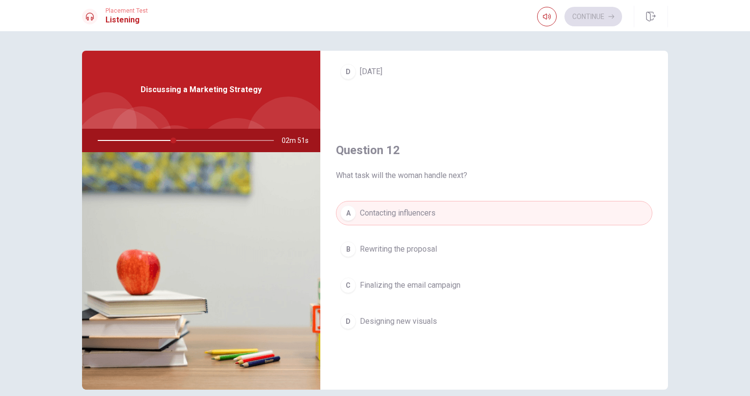
scroll to position [0, 0]
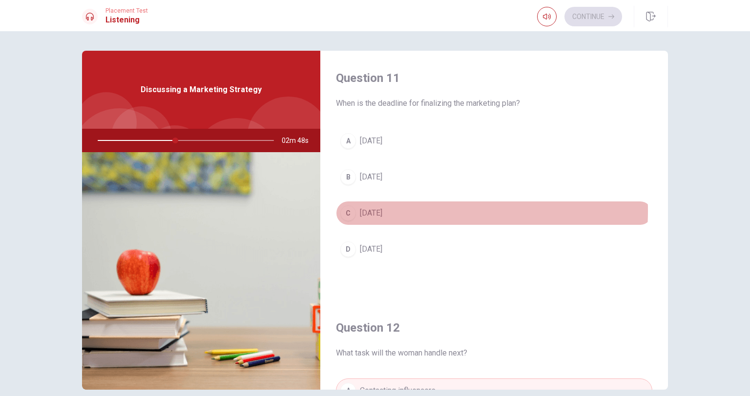
click at [382, 211] on span "[DATE]" at bounding box center [371, 213] width 22 height 12
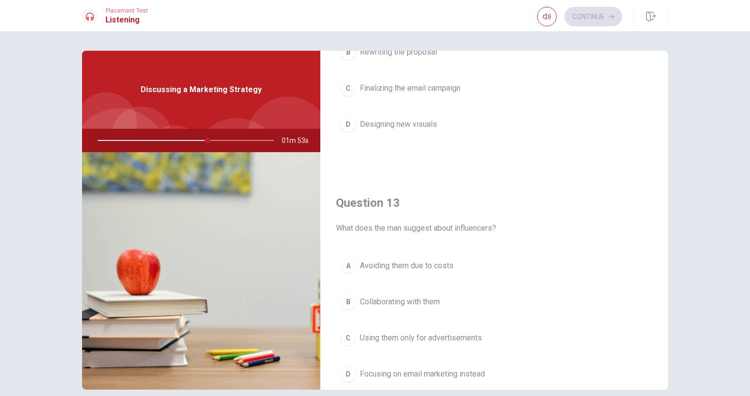
scroll to position [377, 0]
click at [423, 298] on span "Collaborating with them" at bounding box center [400, 300] width 80 height 12
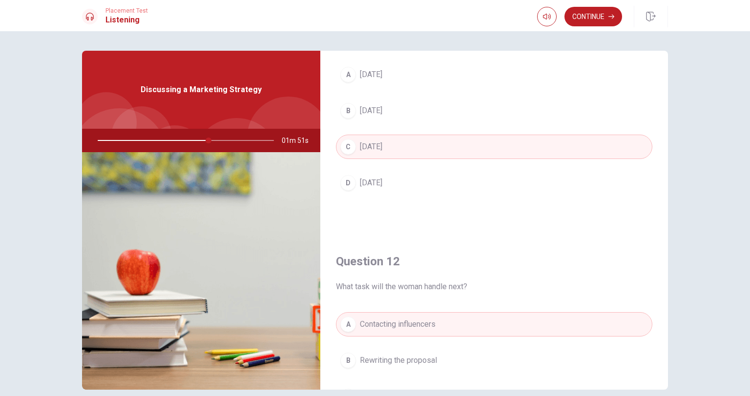
scroll to position [64, 0]
click at [604, 16] on button "Continue" at bounding box center [593, 17] width 58 height 20
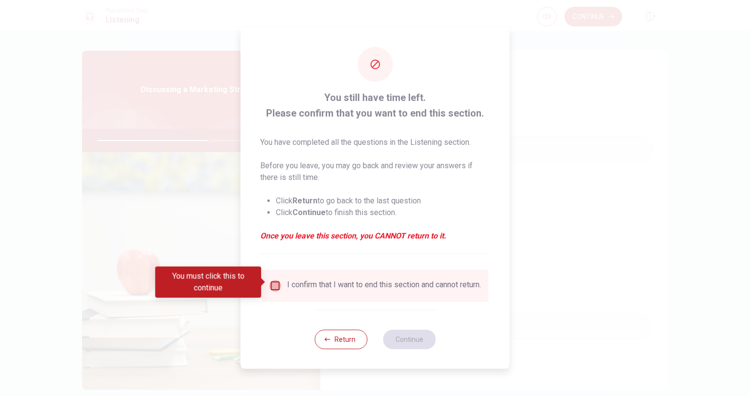
click at [272, 281] on input "You must click this to continue" at bounding box center [275, 286] width 12 height 12
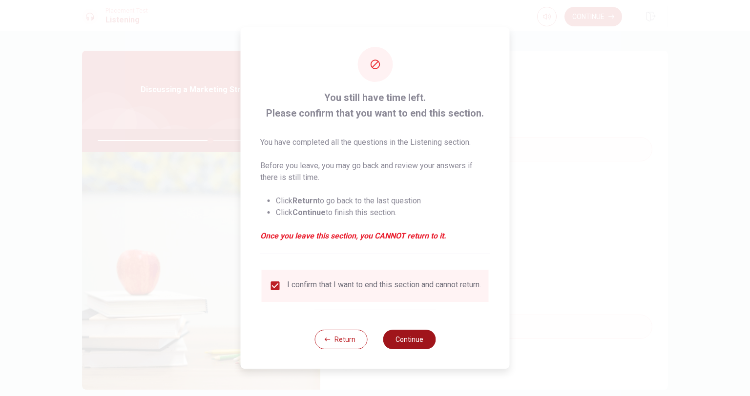
click at [412, 342] on button "Continue" at bounding box center [409, 340] width 53 height 20
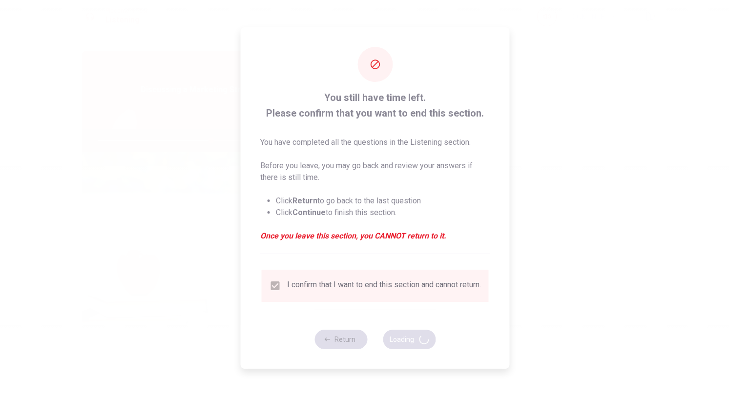
type input "65"
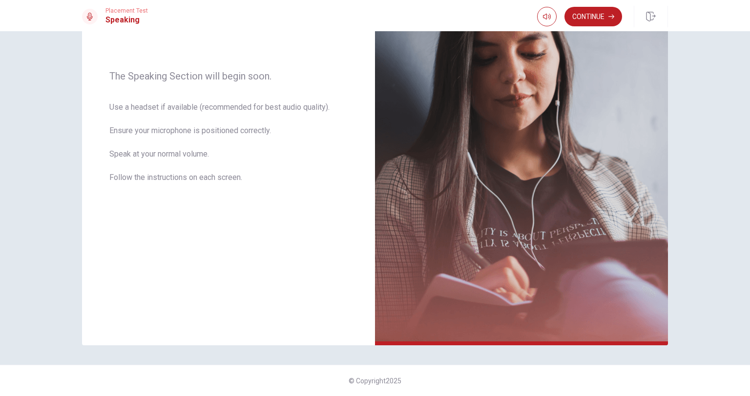
scroll to position [0, 0]
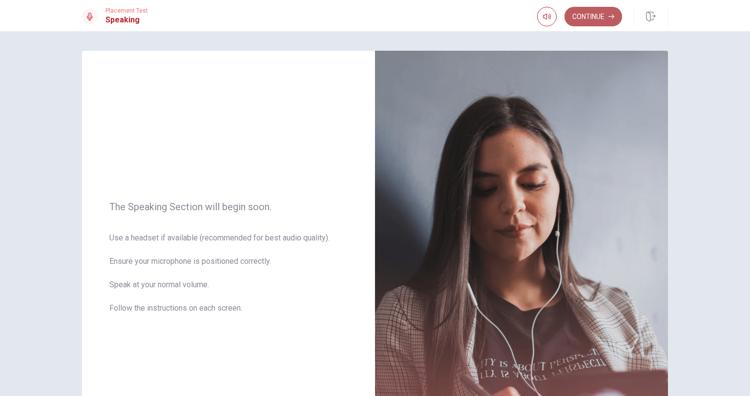
click at [583, 16] on button "Continue" at bounding box center [593, 17] width 58 height 20
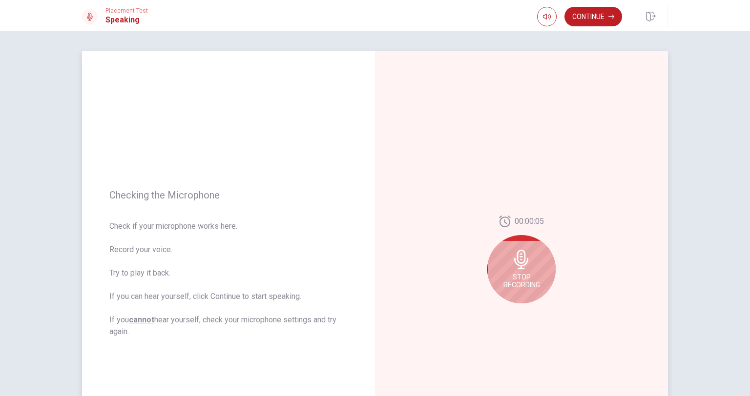
click at [514, 263] on icon at bounding box center [521, 260] width 14 height 20
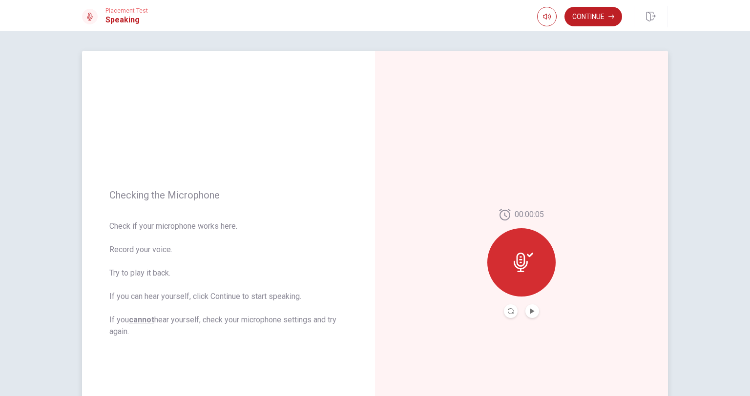
click at [537, 313] on div "00:00:05" at bounding box center [521, 263] width 68 height 109
click at [529, 309] on icon "Play Audio" at bounding box center [532, 312] width 6 height 6
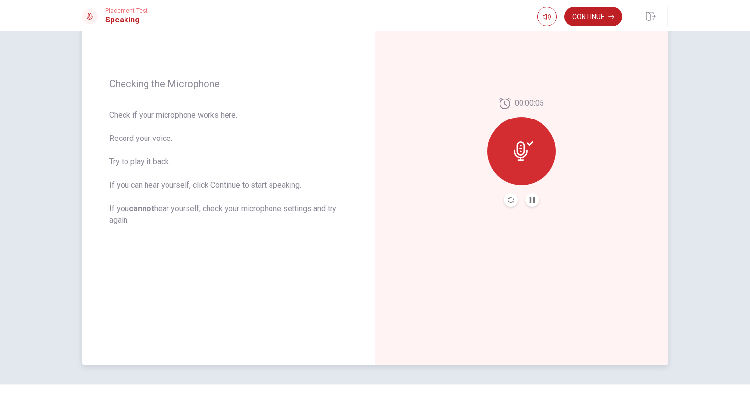
scroll to position [131, 0]
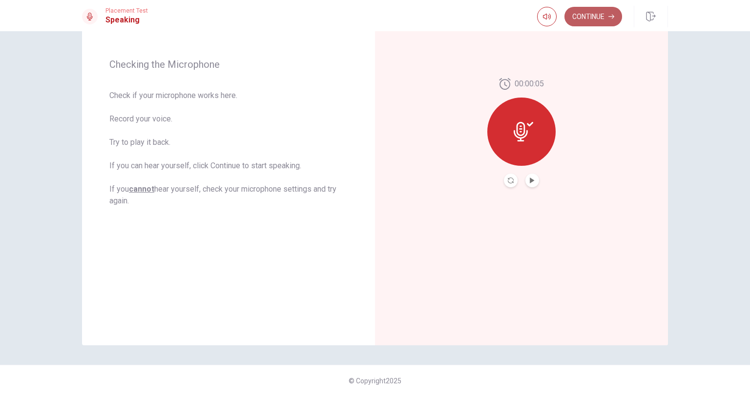
click at [584, 17] on button "Continue" at bounding box center [593, 17] width 58 height 20
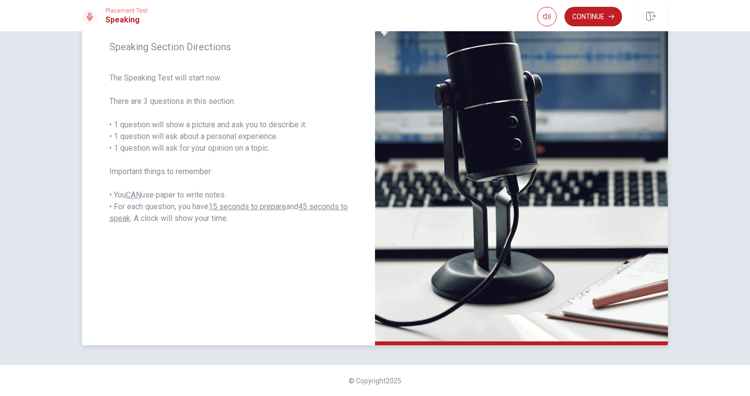
scroll to position [117, 0]
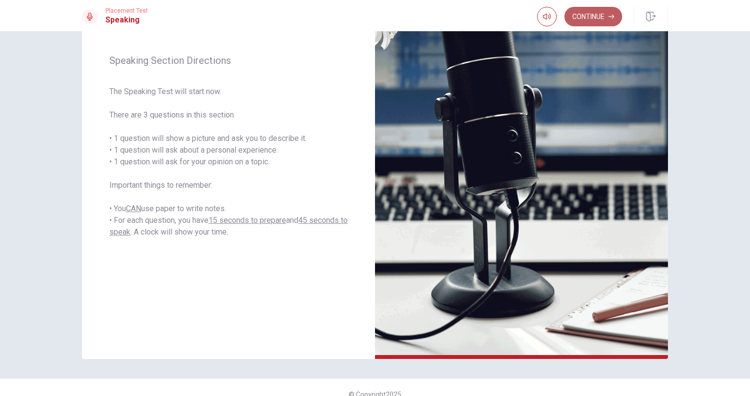
click at [597, 10] on button "Continue" at bounding box center [593, 17] width 58 height 20
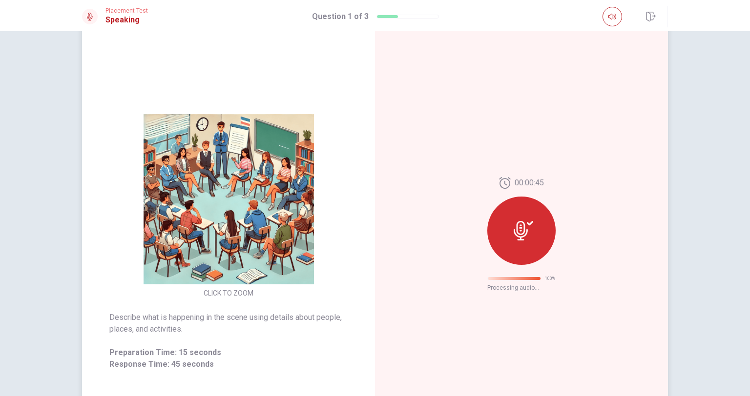
scroll to position [0, 0]
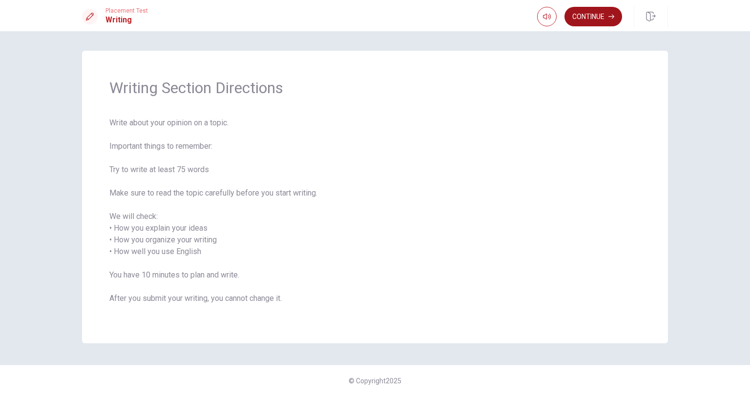
click at [600, 14] on button "Continue" at bounding box center [593, 17] width 58 height 20
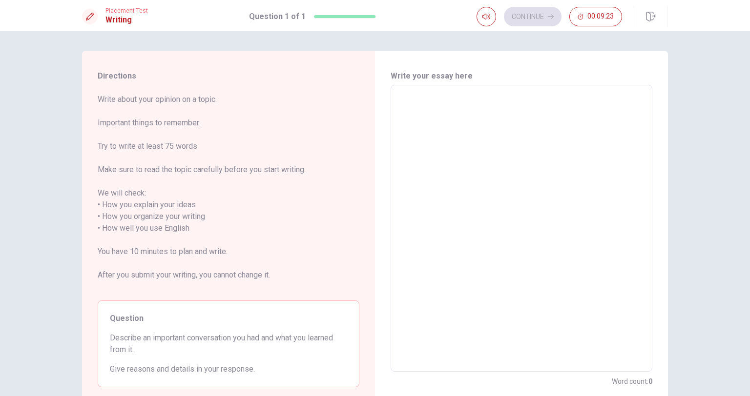
click at [447, 111] on textarea at bounding box center [521, 228] width 248 height 271
type textarea "W"
type textarea "x"
type textarea "We"
type textarea "x"
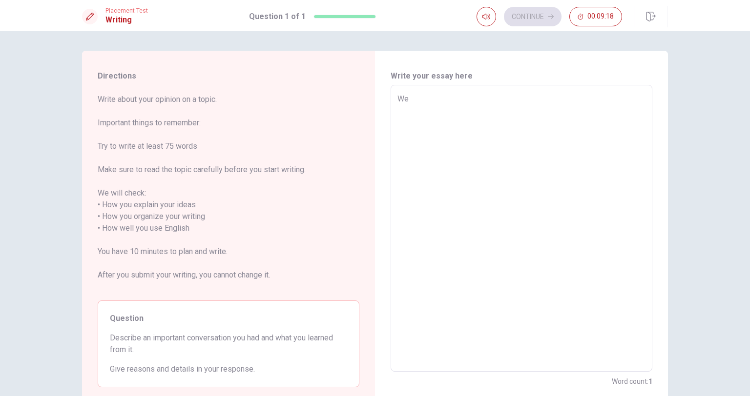
type textarea "Wel"
type textarea "x"
type textarea "Well"
type textarea "x"
type textarea "Well?"
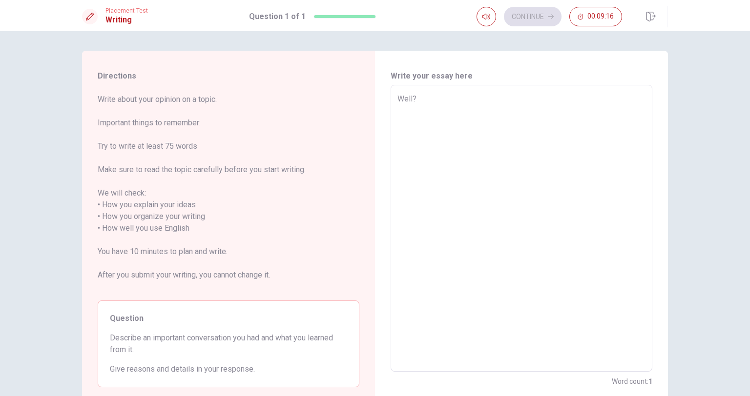
type textarea "x"
type textarea "Well"
type textarea "x"
type textarea "Wel"
type textarea "x"
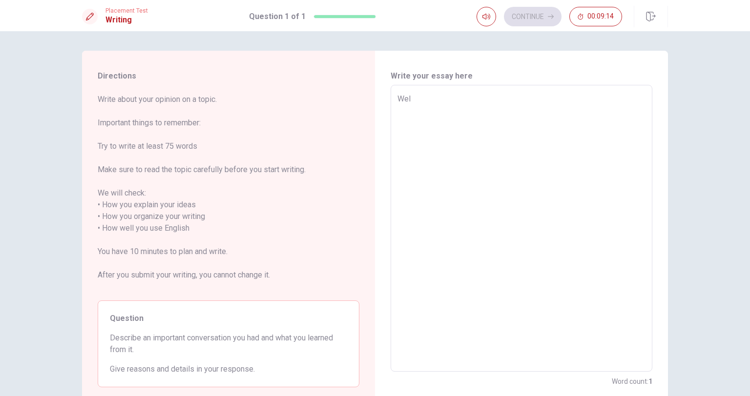
type textarea "We"
type textarea "x"
type textarea "W"
type textarea "x"
type textarea "O"
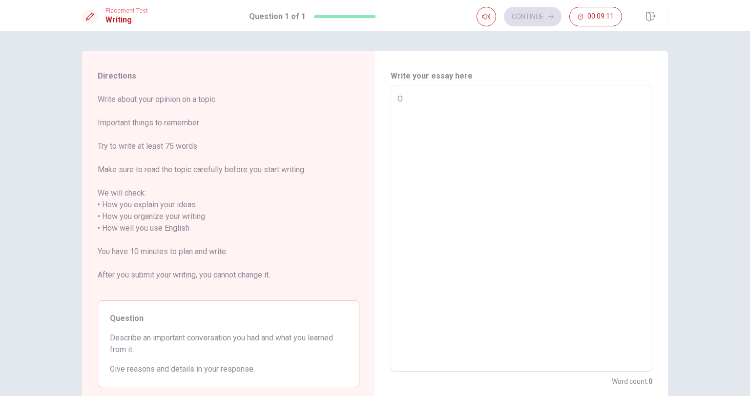
type textarea "x"
type textarea "On"
type textarea "x"
type textarea "One"
type textarea "x"
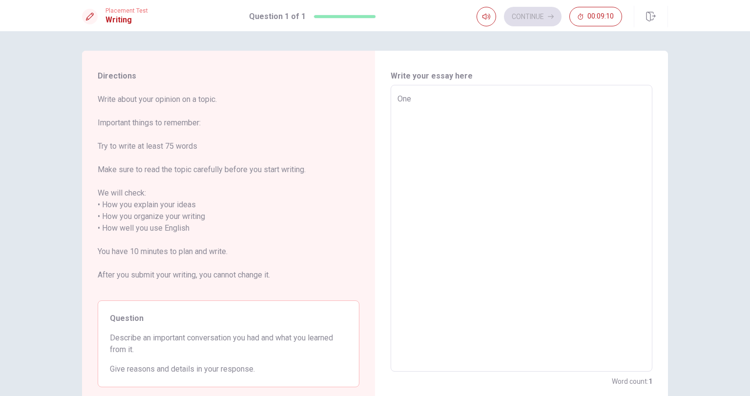
type textarea "One"
type textarea "x"
type textarea "One o"
type textarea "x"
type textarea "One of"
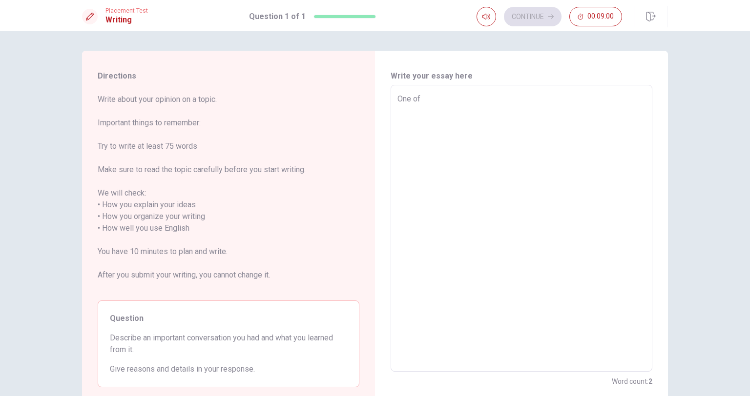
type textarea "x"
type textarea "One of"
type textarea "x"
type textarea "One of t"
type textarea "x"
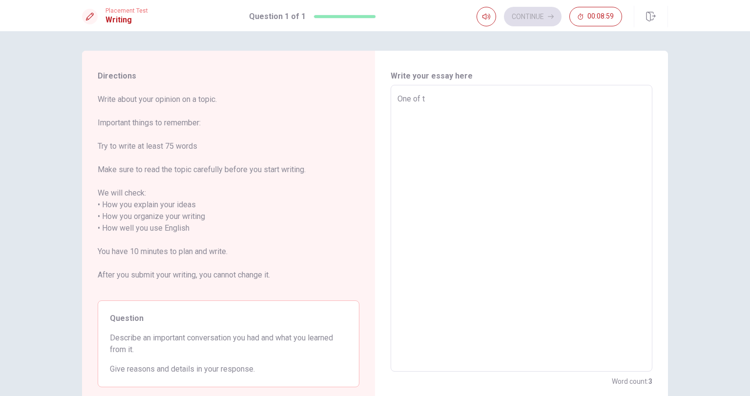
type textarea "One of th"
type textarea "x"
type textarea "One of the"
type textarea "x"
type textarea "One of the"
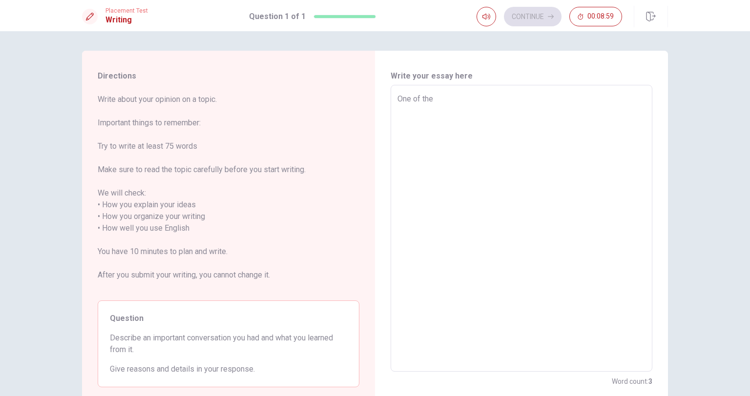
type textarea "x"
type textarea "One of the i"
type textarea "x"
type textarea "One of the im"
type textarea "x"
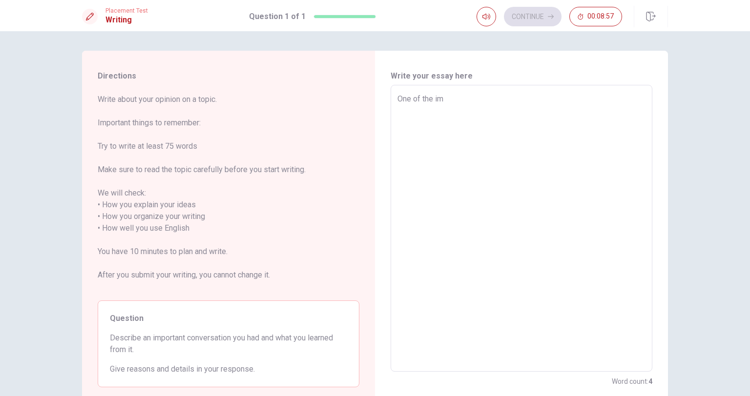
type textarea "One of the imp"
type textarea "x"
type textarea "One of the impo"
type textarea "x"
type textarea "One of the impor"
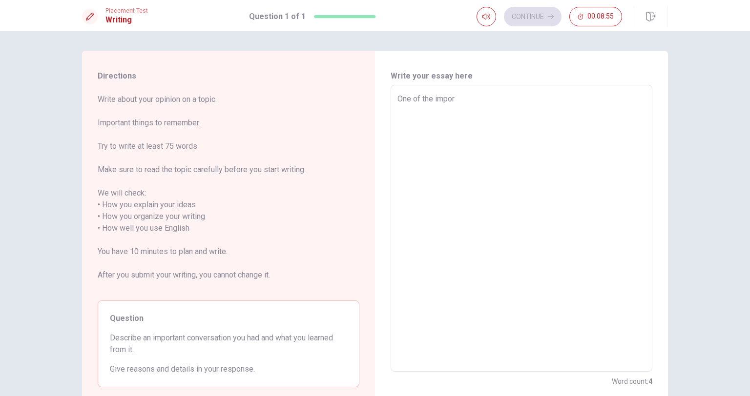
type textarea "x"
type textarea "One of the import"
type textarea "x"
type textarea "One of the importa"
type textarea "x"
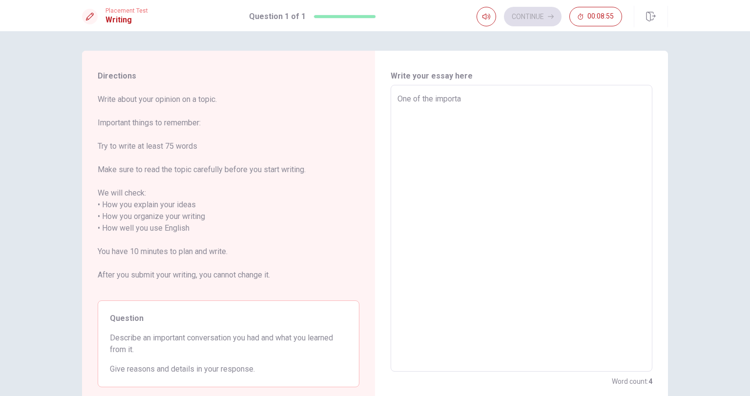
type textarea "One of the importan"
type textarea "x"
type textarea "One of the important"
type textarea "x"
type textarea "One of the important"
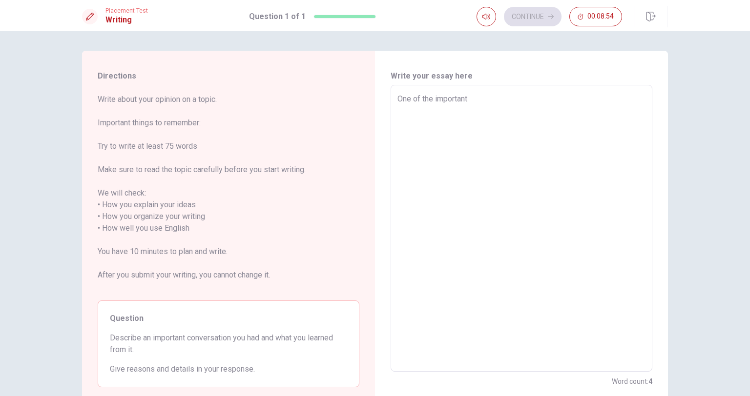
type textarea "x"
type textarea "One of the important c"
type textarea "x"
type textarea "One of the important co"
type textarea "x"
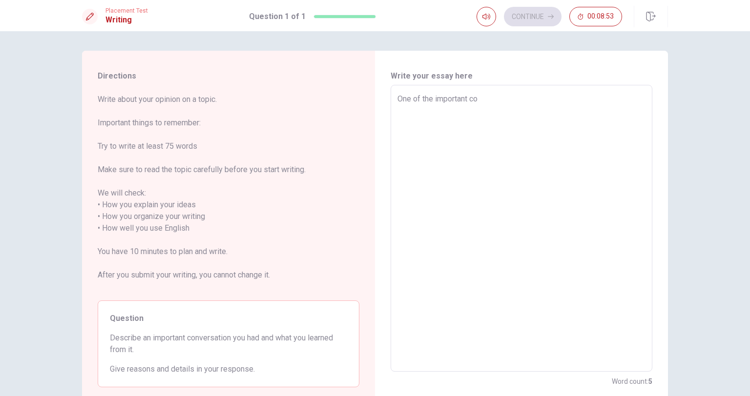
type textarea "One of the important con"
type textarea "x"
type textarea "One of the important conv"
type textarea "x"
type textarea "One of the important conve"
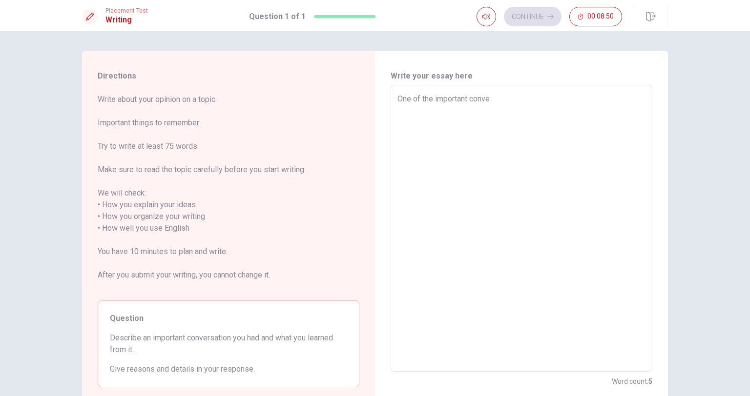
type textarea "x"
type textarea "One of the important conver"
type textarea "x"
type textarea "One of the important convers"
type textarea "x"
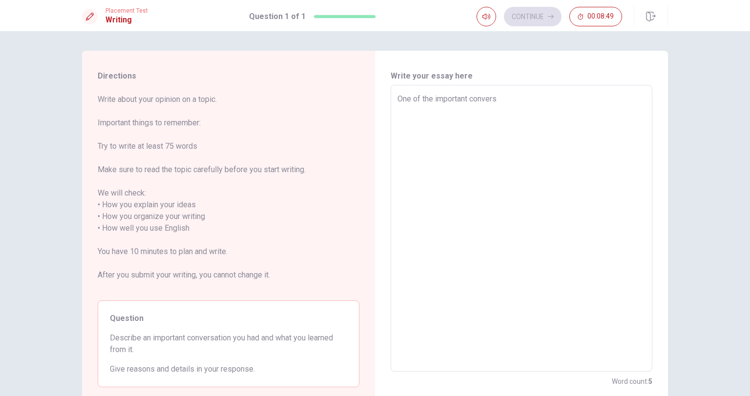
type textarea "One of the important conversa"
type textarea "x"
type textarea "One of the important conversat"
type textarea "x"
type textarea "One of the important conversati"
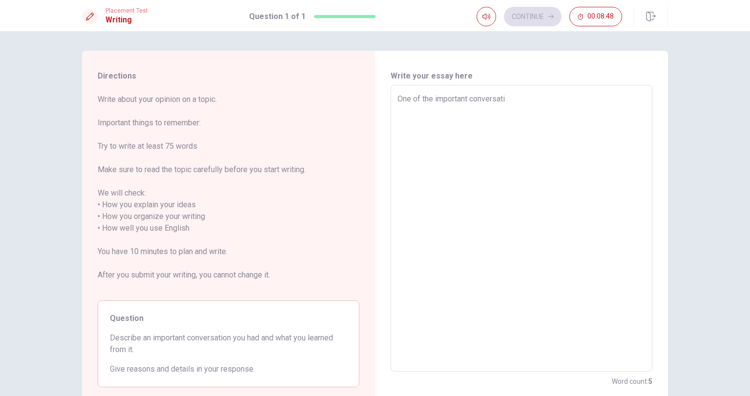
type textarea "x"
type textarea "One of the important conversatio"
type textarea "x"
type textarea "One of the important conversation"
type textarea "x"
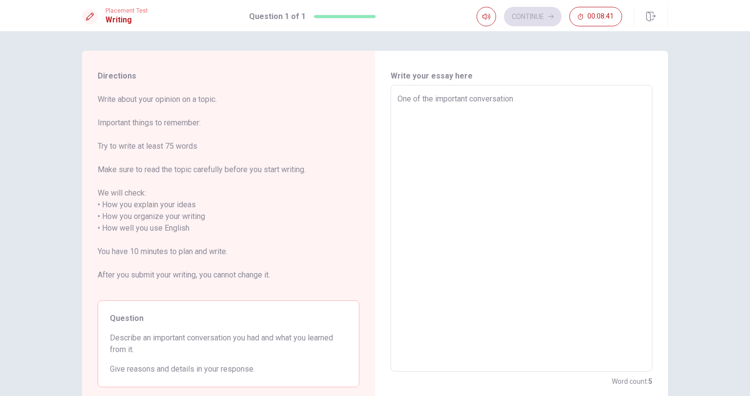
type textarea "One of the important conversation"
type textarea "x"
type textarea "One of the important conversation I"
type textarea "x"
type textarea "One of the important conversation I"
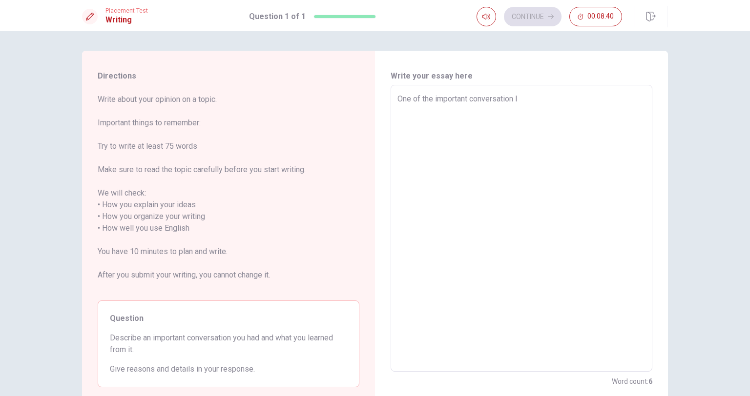
type textarea "x"
type textarea "One of the important conversation I h"
type textarea "x"
type textarea "One of the important conversation I ha"
type textarea "x"
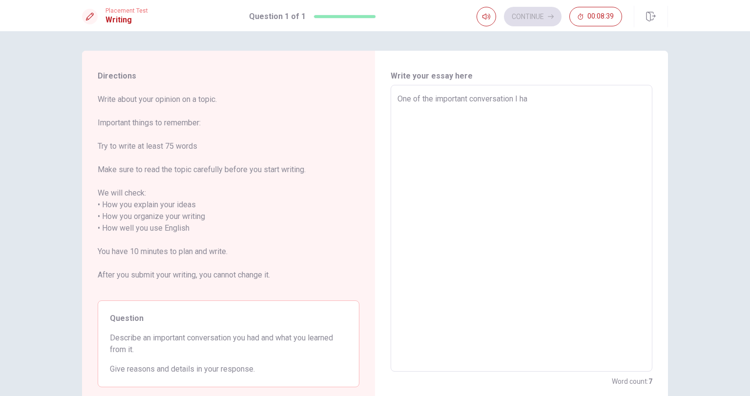
type textarea "One of the important conversation I hav"
type textarea "x"
type textarea "One of the important conversation I have"
type textarea "x"
type textarea "One of the important conversation I have"
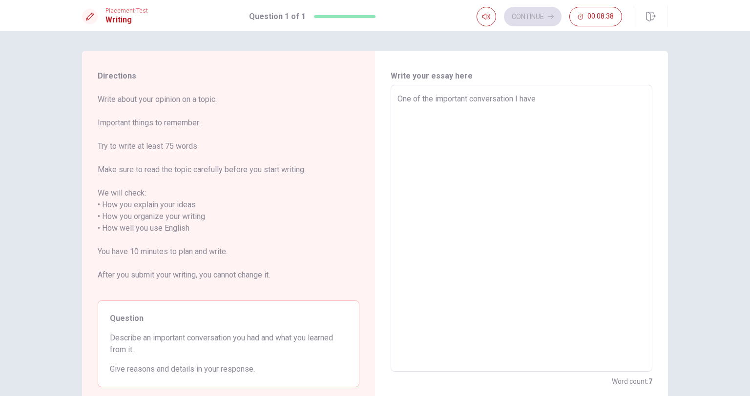
type textarea "x"
type textarea "One of the important conversation I have e"
type textarea "x"
type textarea "One of the important conversation I have ev"
type textarea "x"
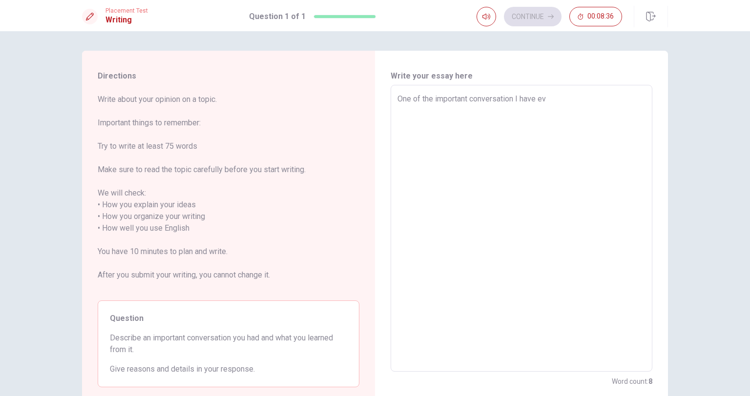
type textarea "One of the important conversation I have [PERSON_NAME]"
type textarea "x"
type textarea "One of the important conversation I have ever"
type textarea "x"
type textarea "One of the important conversation I have ever"
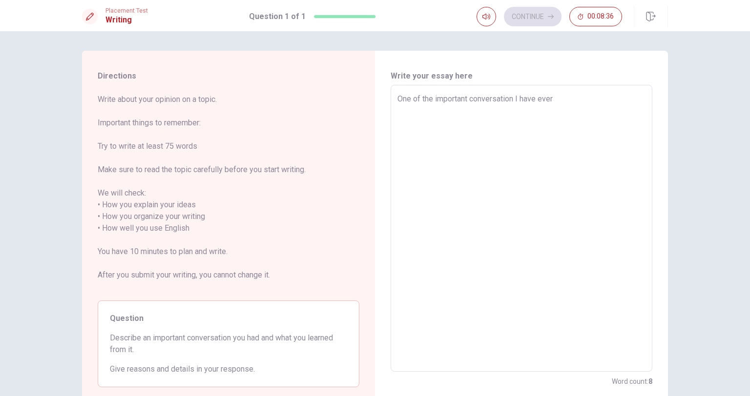
type textarea "x"
type textarea "One of the important conversation I have ever h"
type textarea "x"
type textarea "One of the important conversation I have ever ha"
type textarea "x"
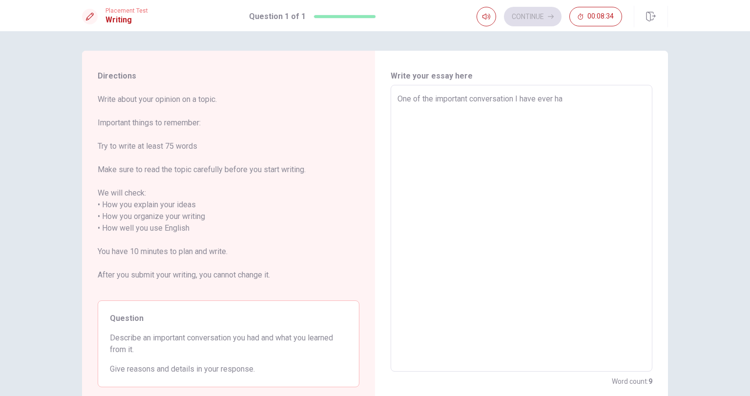
type textarea "One of the important conversation I have ever had"
type textarea "x"
type textarea "One of the important conversation I have ever had"
type textarea "x"
type textarea "One of the important conversation I have ever had w"
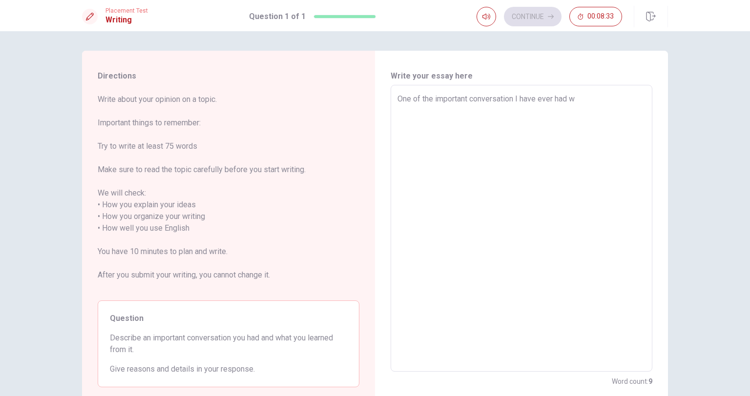
type textarea "x"
type textarea "One of the important conversation I have ever had wa"
type textarea "x"
type textarea "One of the important conversation I have ever had was"
type textarea "x"
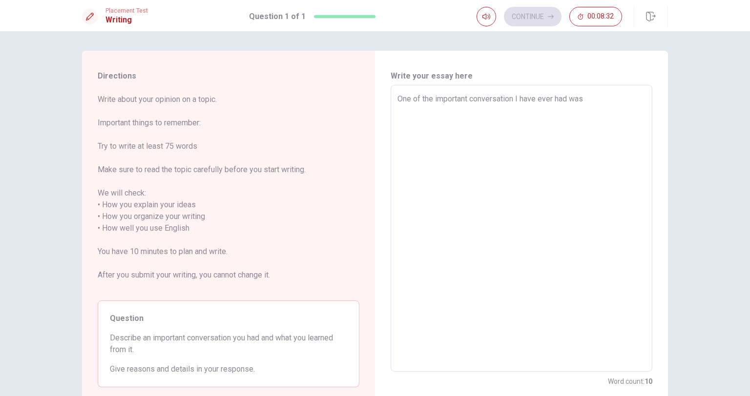
type textarea "One of the important conversation I have ever had was"
type textarea "x"
type textarea "One of the important conversation I have ever had was w"
type textarea "x"
type textarea "One of the important conversation I have ever had was wi"
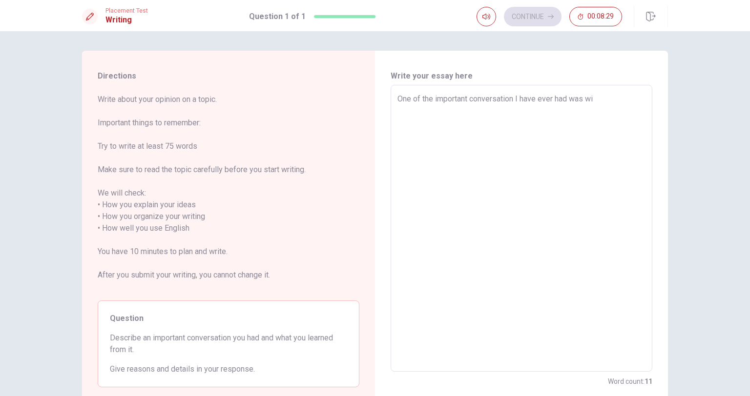
type textarea "x"
type textarea "One of the important conversation I have ever had was wit"
type textarea "x"
type textarea "One of the important conversation I have ever had was with"
type textarea "x"
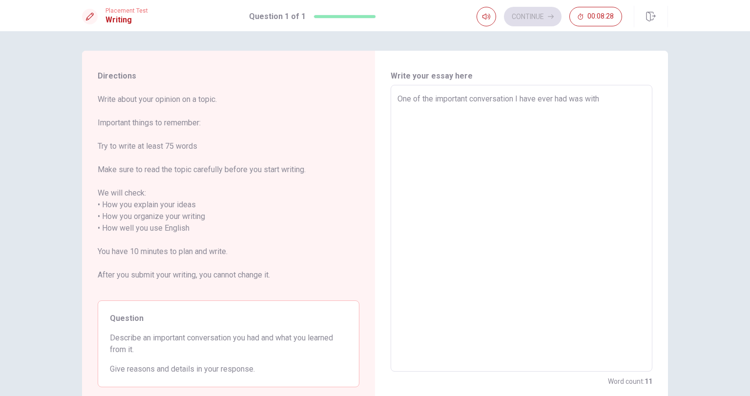
type textarea "One of the important conversation I have ever had was with"
type textarea "x"
type textarea "One of the important conversation I have ever had was with m"
type textarea "x"
type textarea "One of the important conversation I have ever had was with my"
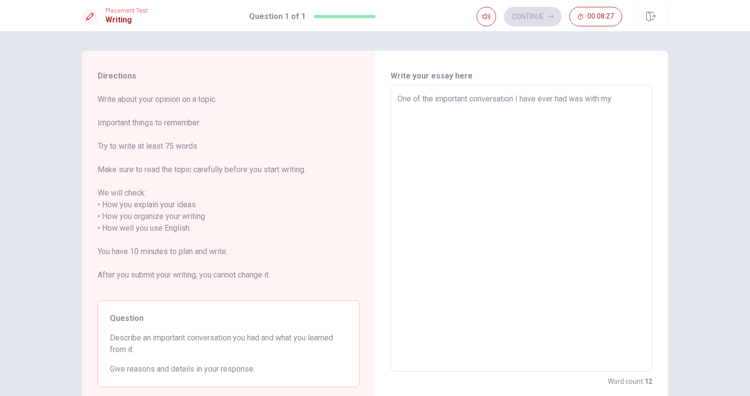
type textarea "x"
type textarea "One of the important conversation I have ever had was with my"
type textarea "x"
type textarea "One of the important conversation I have ever had was with my m"
type textarea "x"
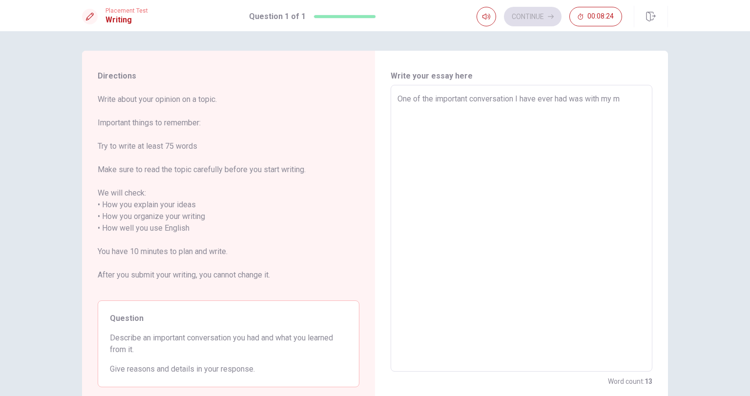
type textarea "One of the important conversation I have ever had was with my mo"
type textarea "x"
type textarea "One of the important conversation I have ever had was with my mom"
type textarea "x"
type textarea "One of the important conversation I have ever had was with my mom?"
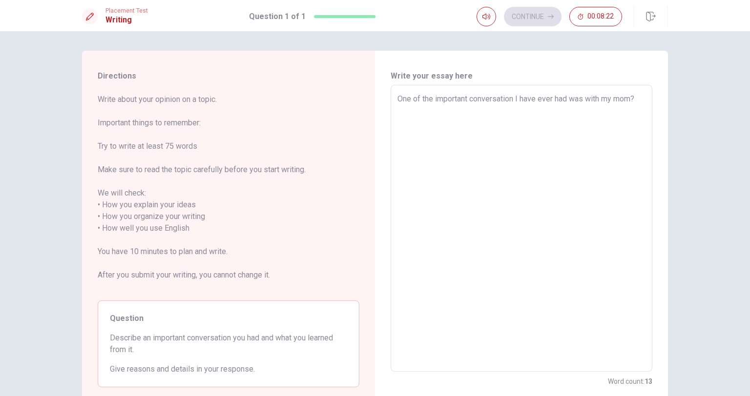
type textarea "x"
type textarea "One of the important conversation I have ever had was with my mom"
type textarea "x"
type textarea "One of the important conversation I have ever had was with my mom/"
type textarea "x"
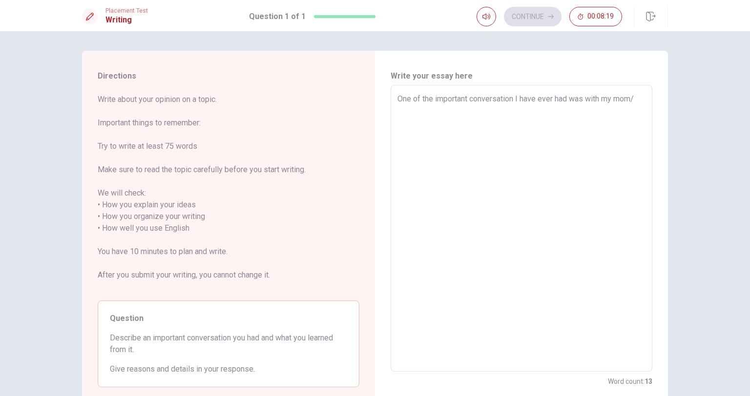
type textarea "One of the important conversation I have ever had was with my mom"
type textarea "x"
type textarea "One of the important conversation I have ever had was with my mom."
type textarea "x"
type textarea "One of the important conversation I have ever had was with my mom."
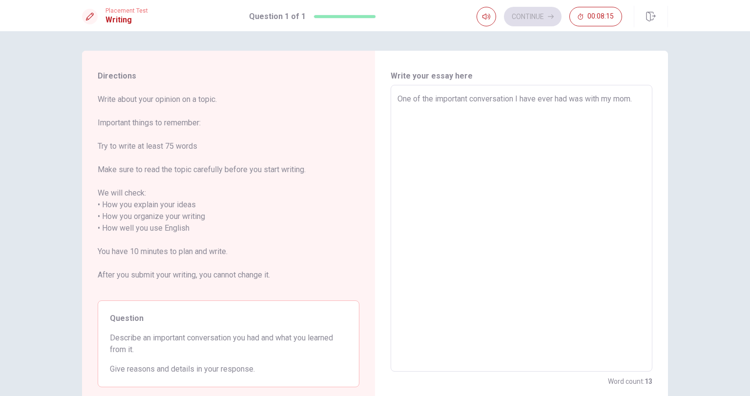
type textarea "x"
type textarea "One of the important conversation I have ever had was with my mom. W"
type textarea "x"
type textarea "One of the important conversation I have ever had was with my mom. We"
type textarea "x"
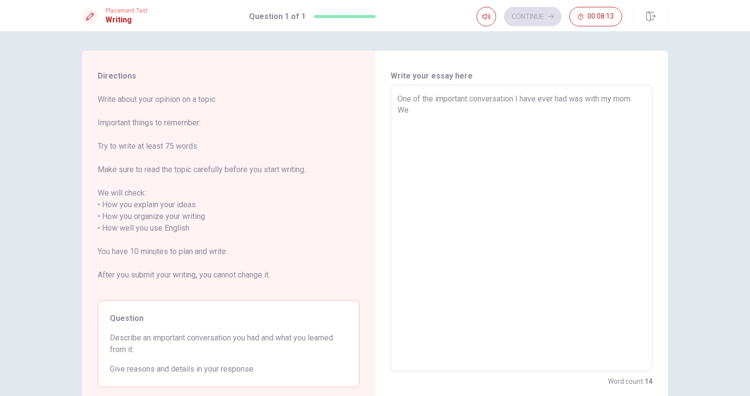
type textarea "One of the important conversation I have ever had was with my mom. We"
type textarea "x"
type textarea "One of the important conversation I have ever had was with my mom. We h"
type textarea "x"
type textarea "One of the important conversation I have ever had was with my mom. We ha"
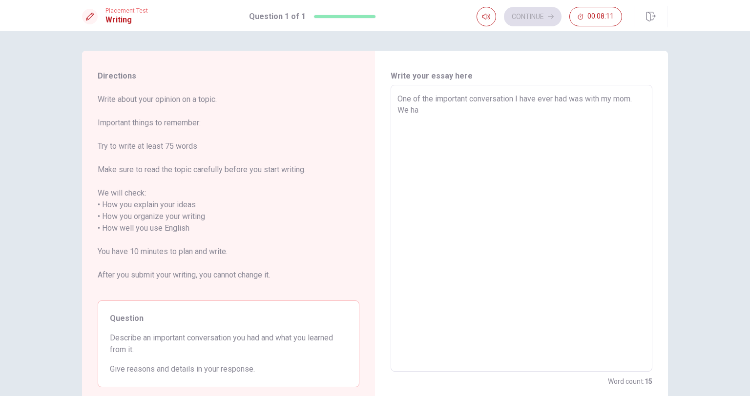
type textarea "x"
type textarea "One of the important conversation I have ever had was with my mom. We had"
type textarea "x"
type textarea "One of the important conversation I have ever had was with my mom. We had"
type textarea "x"
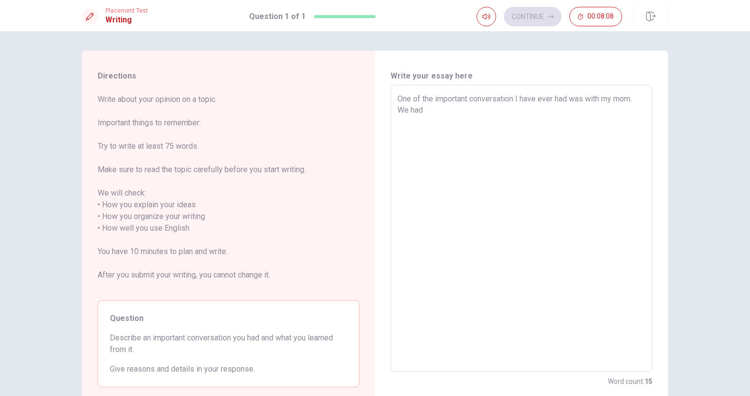
type textarea "One of the important conversation I have ever had was with my mom. We had s"
type textarea "x"
type textarea "One of the important conversation I have ever had was with my mom. We had sp"
type textarea "x"
type textarea "One of the important conversation I have ever had was with my mom. We had spe"
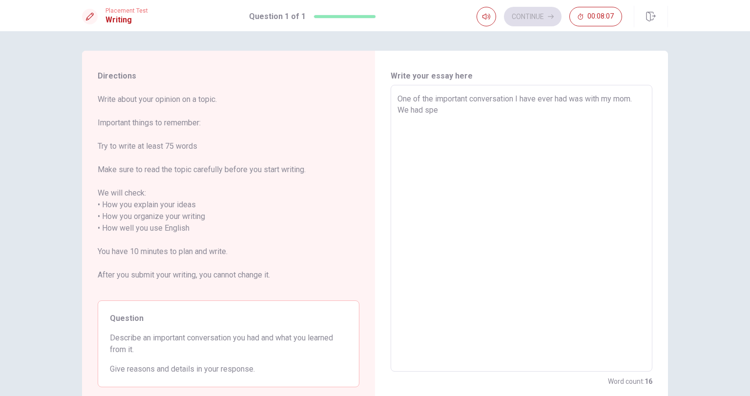
type textarea "x"
type textarea "One of the important conversation I have ever had was with my mom. We had spea"
type textarea "x"
type textarea "One of the important conversation I have ever had was with my mom. We had speak"
type textarea "x"
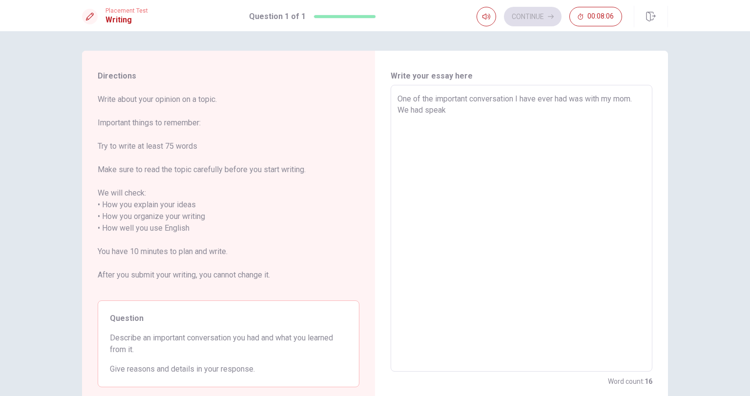
type textarea "One of the important conversation I have ever had was with my mom. We had speak"
type textarea "x"
type textarea "One of the important conversation I have ever had was with my mom. We had speak…"
type textarea "x"
type textarea "One of the important conversation I have ever had was with my mom. We had speak…"
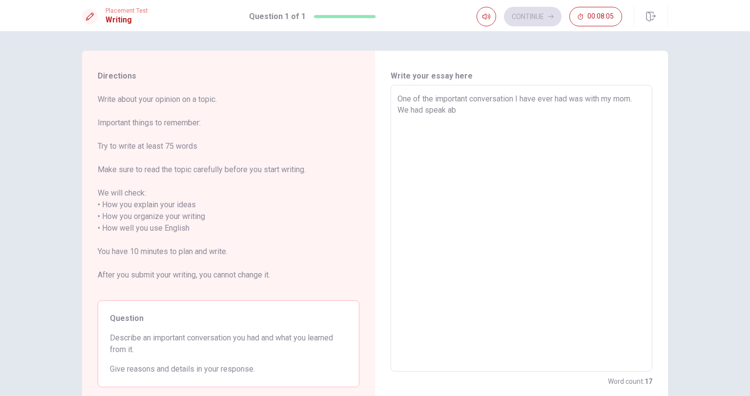
type textarea "x"
type textarea "One of the important conversation I have ever had was with my mom. We had speak…"
type textarea "x"
type textarea "One of the important conversation I have ever had was with my mom. We had speak…"
type textarea "x"
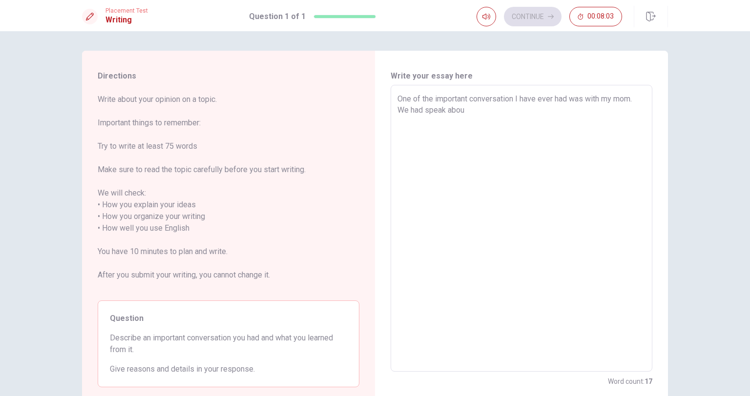
type textarea "One of the important conversation I have ever had was with my mom. We had speak…"
type textarea "x"
type textarea "One of the important conversation I have ever had was with my mom. We had speak…"
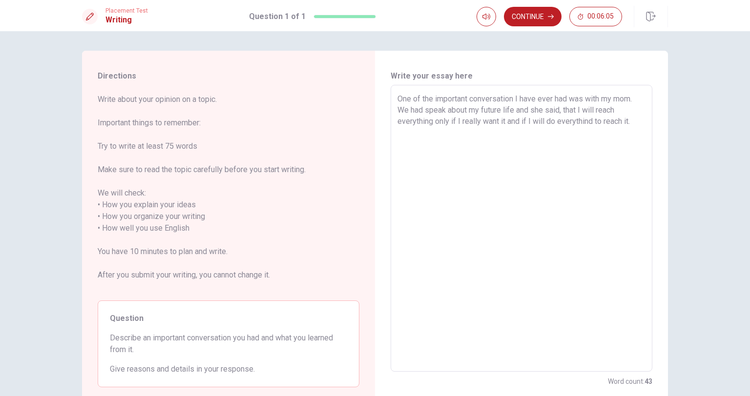
click at [636, 112] on textarea "One of the important conversation I have ever had was with my mom. We had speak…" at bounding box center [521, 228] width 248 height 271
click at [636, 123] on textarea "One of the important conversation I have ever had was with my mom. We had speak…" at bounding box center [521, 228] width 248 height 271
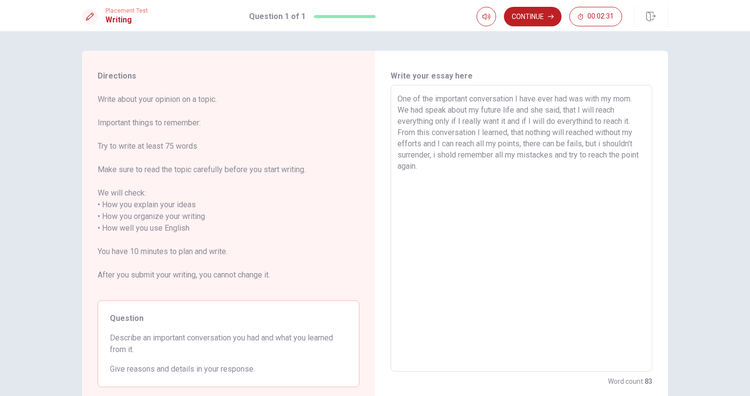
click at [570, 99] on textarea "One of the important conversation I have ever had was with my mom. We had speak…" at bounding box center [521, 228] width 248 height 271
click at [420, 112] on textarea "One of the important conversation I have ever had, was with my mom. We had spea…" at bounding box center [521, 228] width 248 height 271
click at [596, 132] on textarea "One of the important conversation I have ever had, was with my mom. We have spe…" at bounding box center [521, 228] width 248 height 271
drag, startPoint x: 519, startPoint y: 144, endPoint x: 514, endPoint y: 146, distance: 5.9
click at [514, 146] on textarea "One of the important conversation I have ever had, was with my mom. We have spe…" at bounding box center [521, 228] width 248 height 271
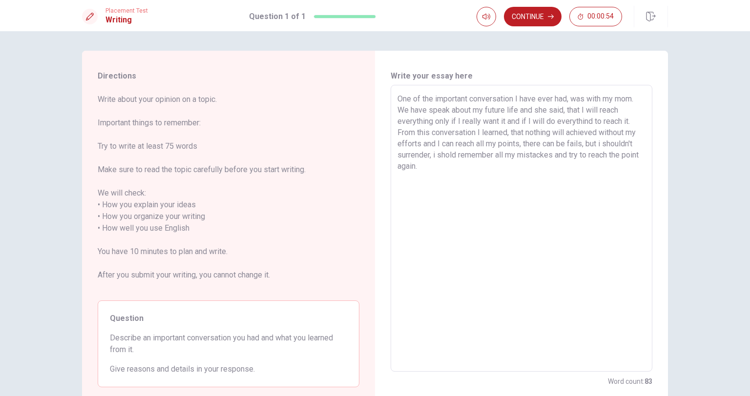
click at [516, 188] on textarea "One of the important conversation I have ever had, was with my mom. We have spe…" at bounding box center [521, 228] width 248 height 271
click at [518, 146] on textarea "One of the important conversation I have ever had, was with my mom. We have spe…" at bounding box center [521, 228] width 248 height 271
click at [538, 18] on button "Continue" at bounding box center [533, 17] width 58 height 20
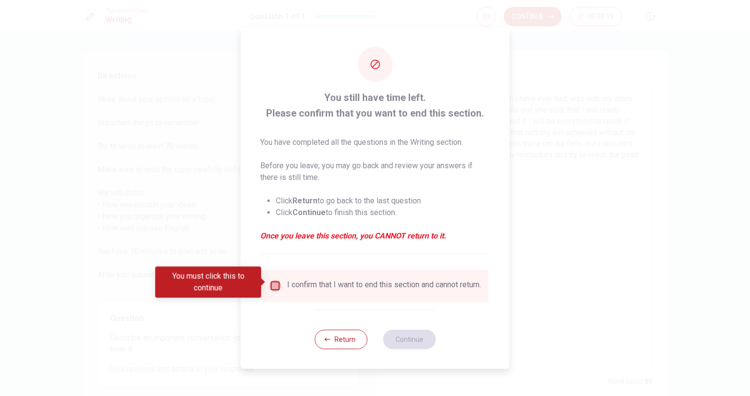
click at [273, 280] on input "You must click this to continue" at bounding box center [275, 286] width 12 height 12
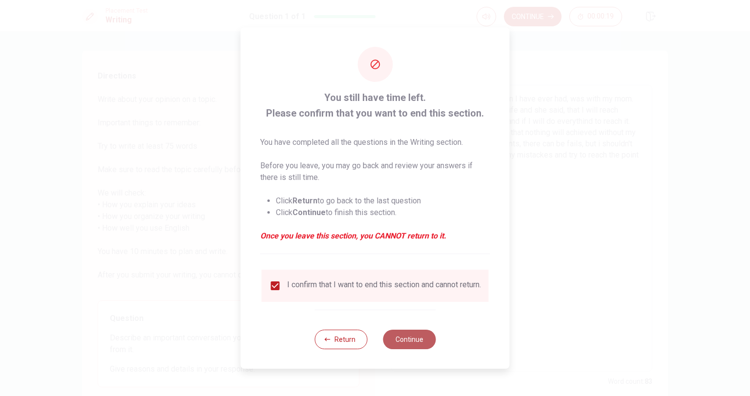
click at [404, 341] on button "Continue" at bounding box center [409, 340] width 53 height 20
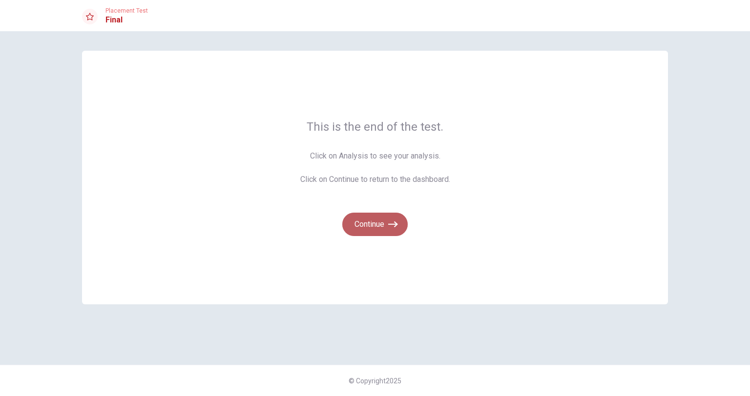
click at [385, 219] on button "Continue" at bounding box center [374, 224] width 65 height 23
